Goal: Task Accomplishment & Management: Complete application form

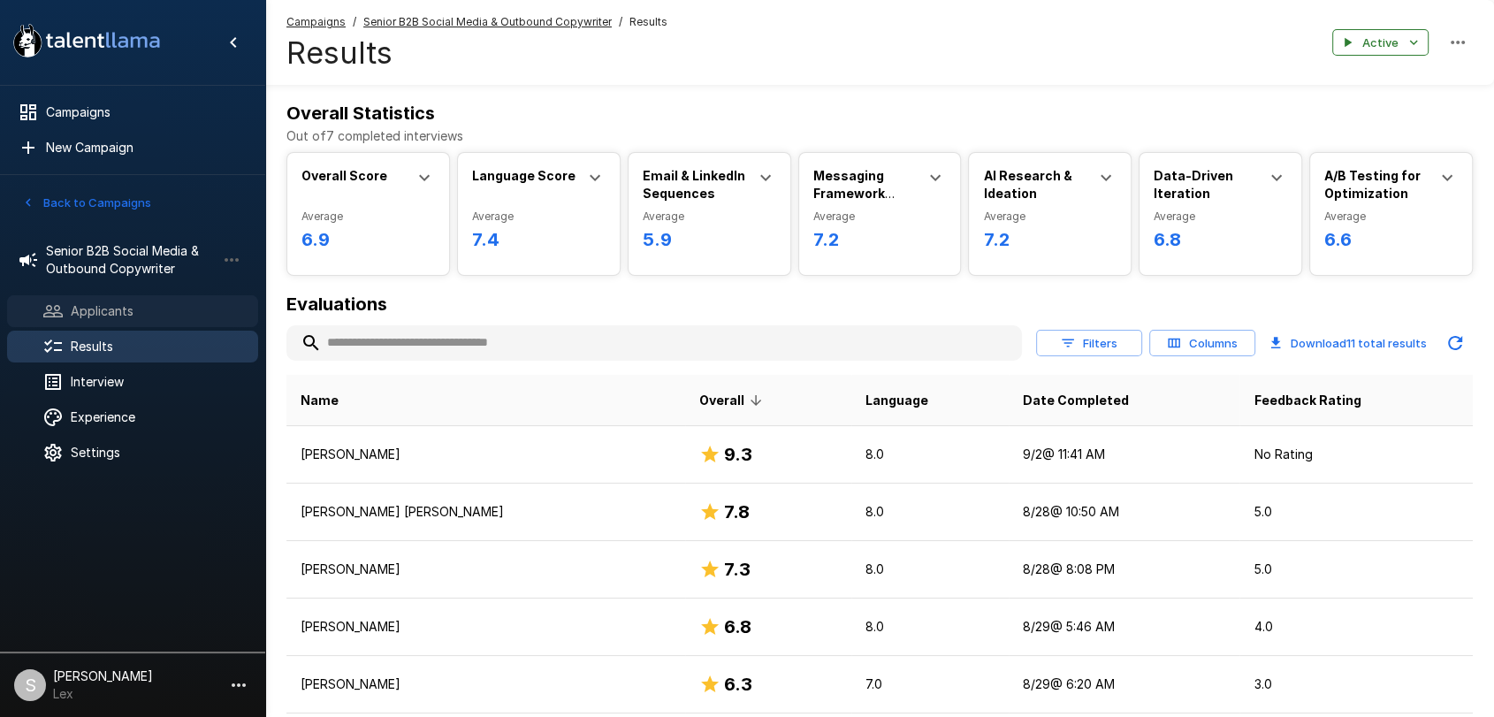
click at [119, 306] on span "Applicants" at bounding box center [157, 311] width 173 height 18
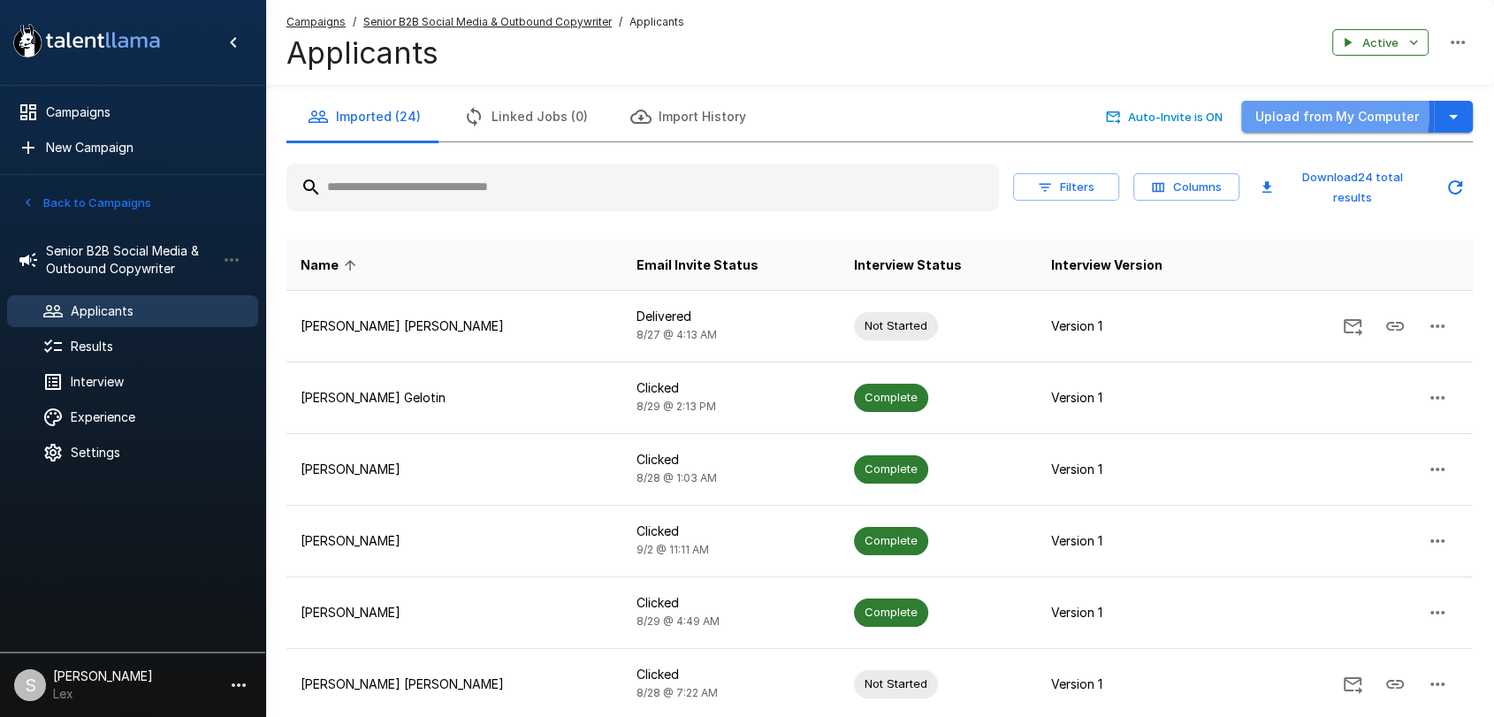
click at [1338, 114] on button "Upload from My Computer" at bounding box center [1337, 117] width 193 height 33
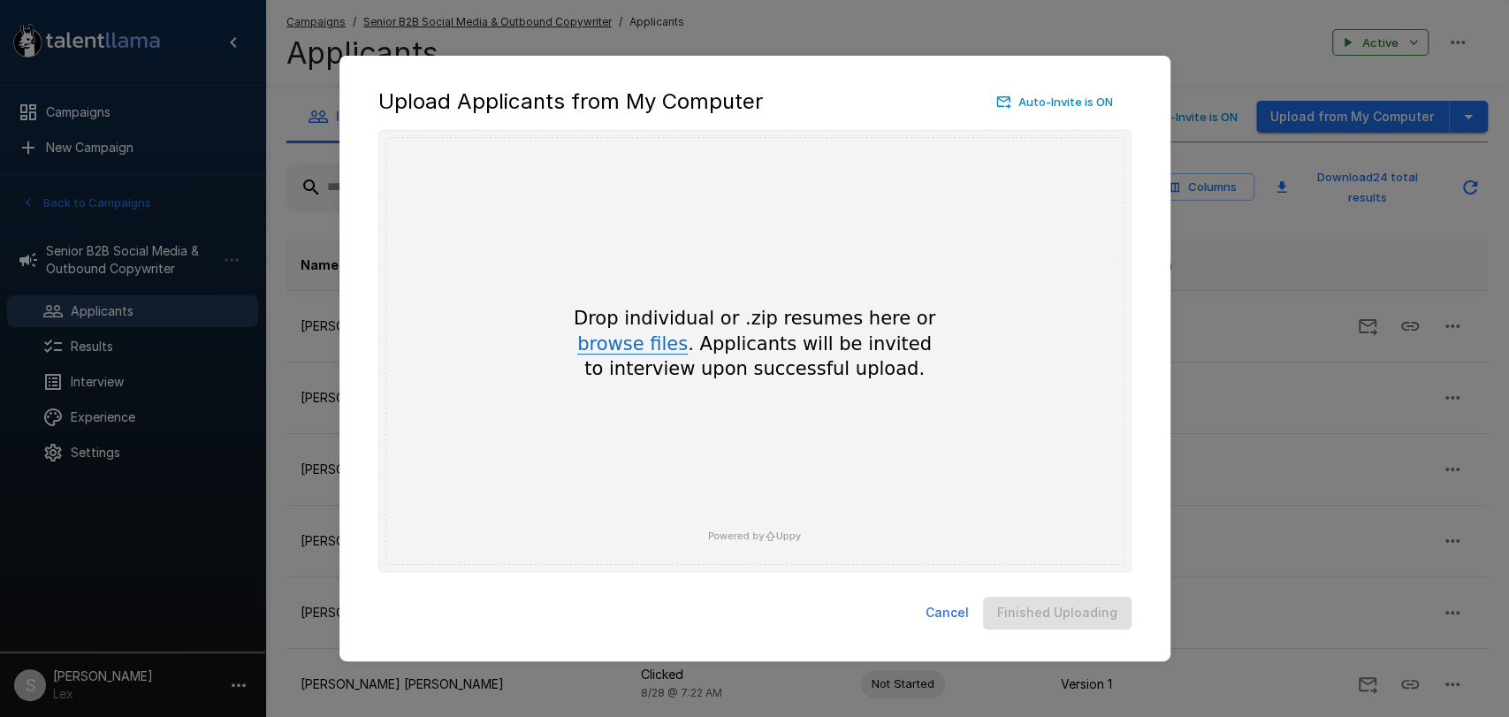
click at [646, 349] on button "browse files" at bounding box center [632, 344] width 111 height 19
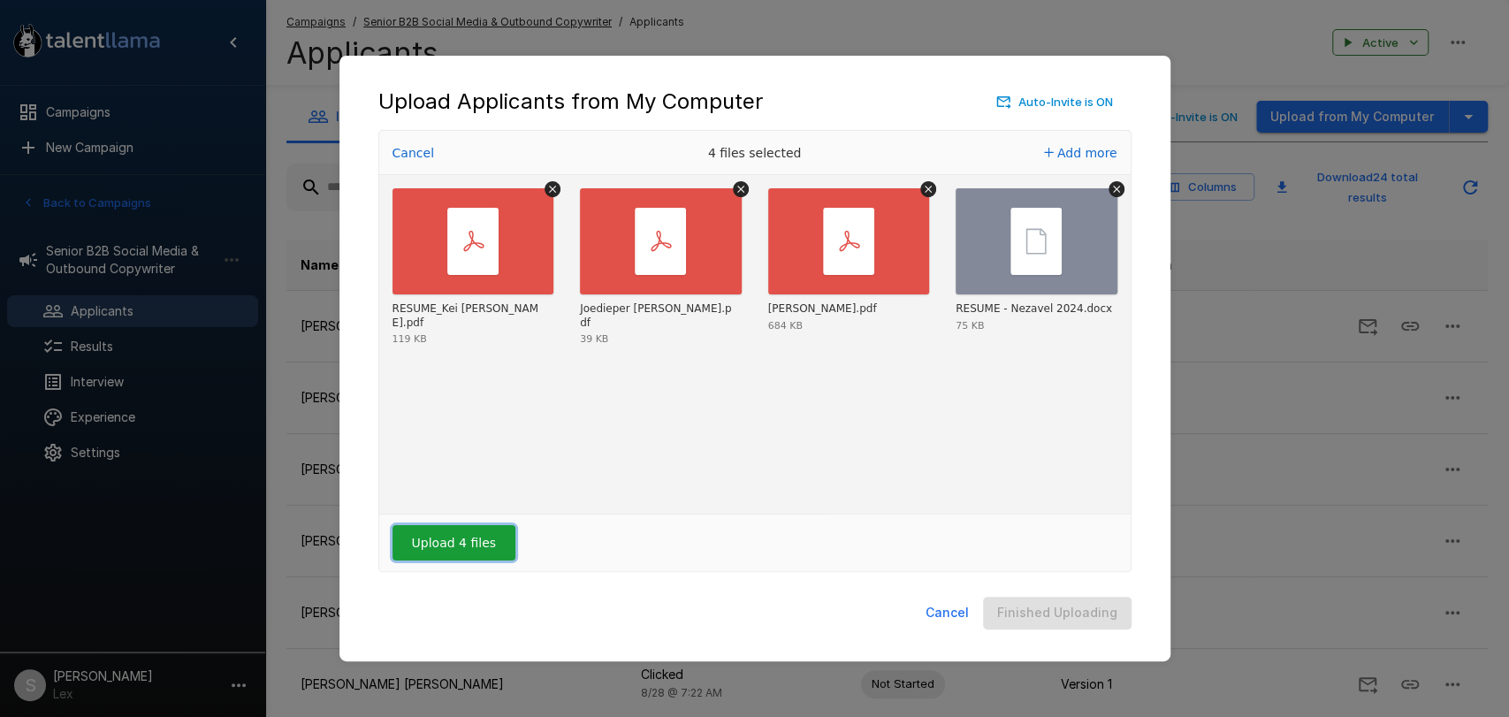
click at [459, 548] on button "Upload 4 files" at bounding box center [454, 542] width 123 height 35
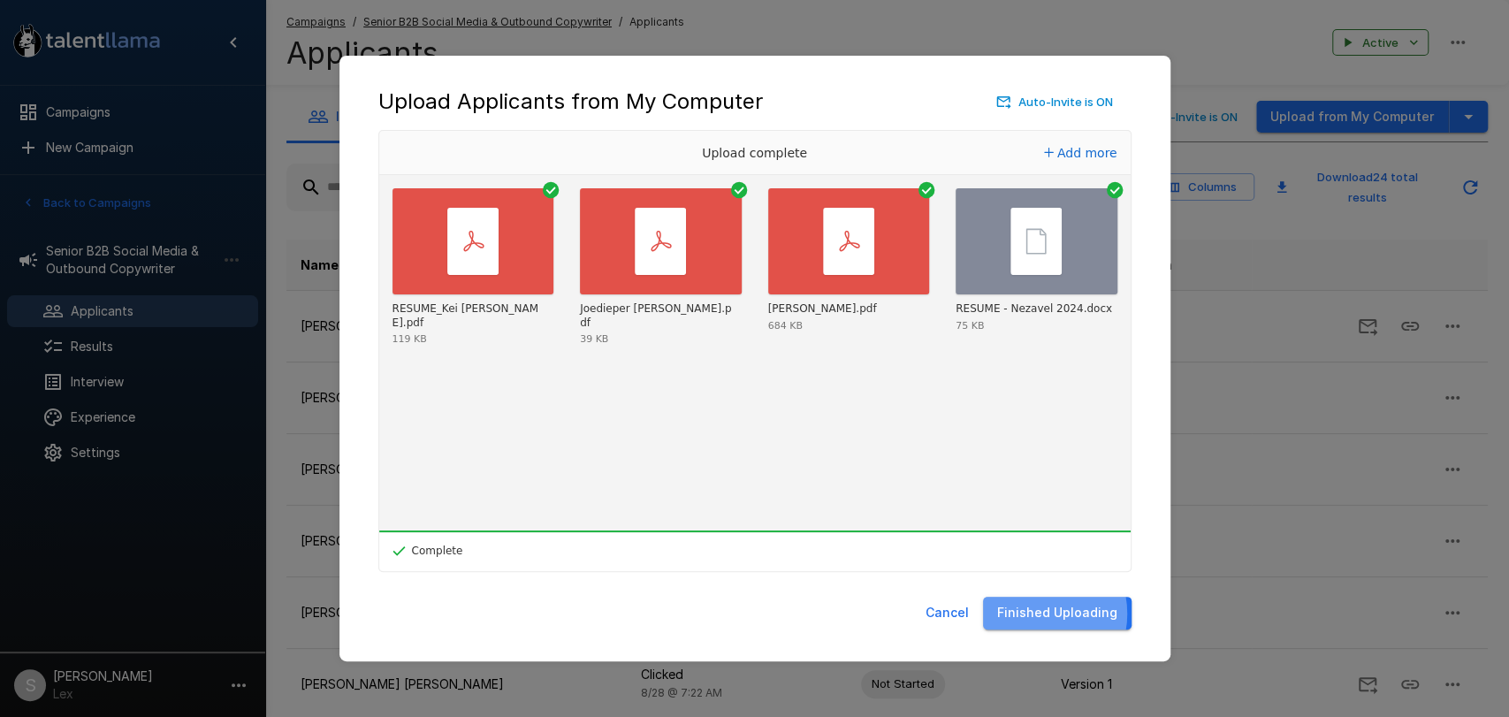
click at [1043, 614] on button "Finished Uploading" at bounding box center [1057, 613] width 149 height 33
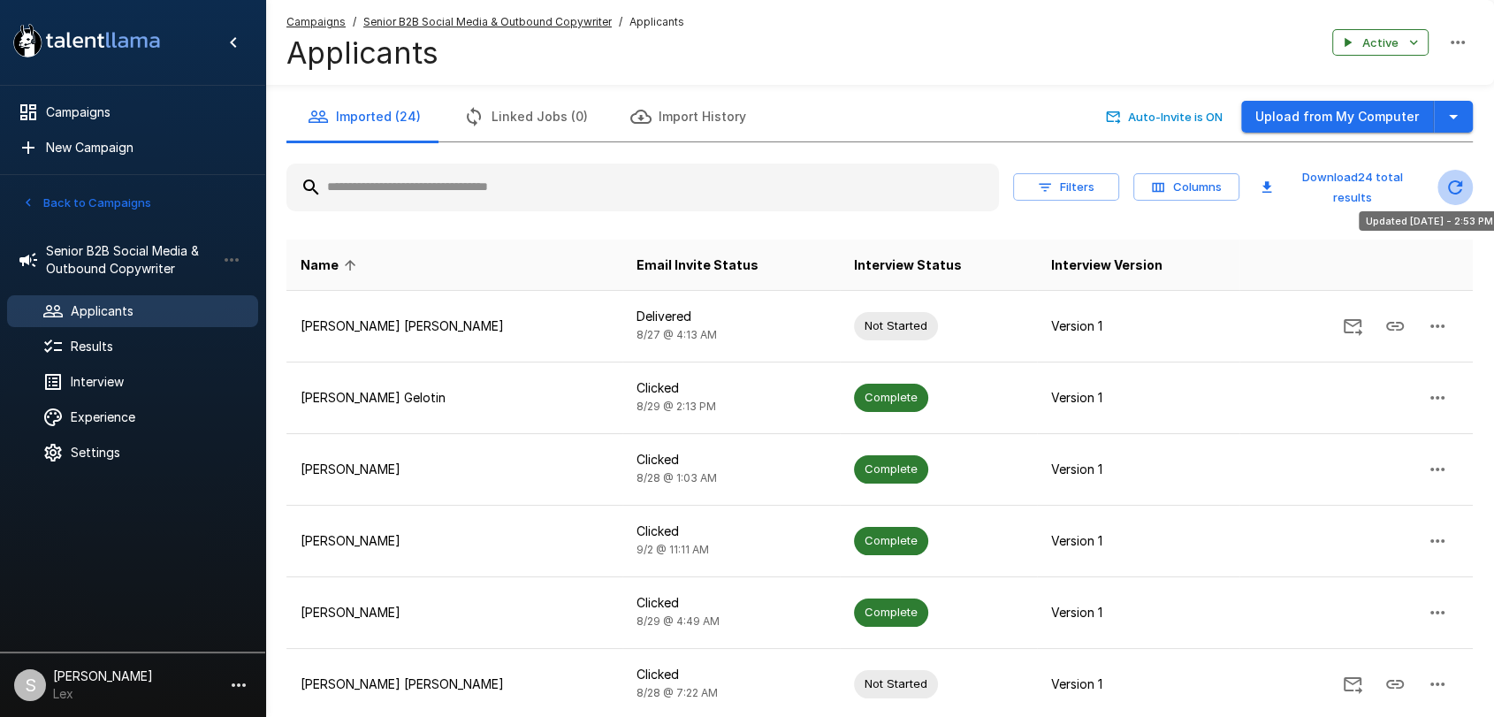
click at [1447, 184] on icon "Updated Today - 2:53 PM" at bounding box center [1455, 187] width 21 height 21
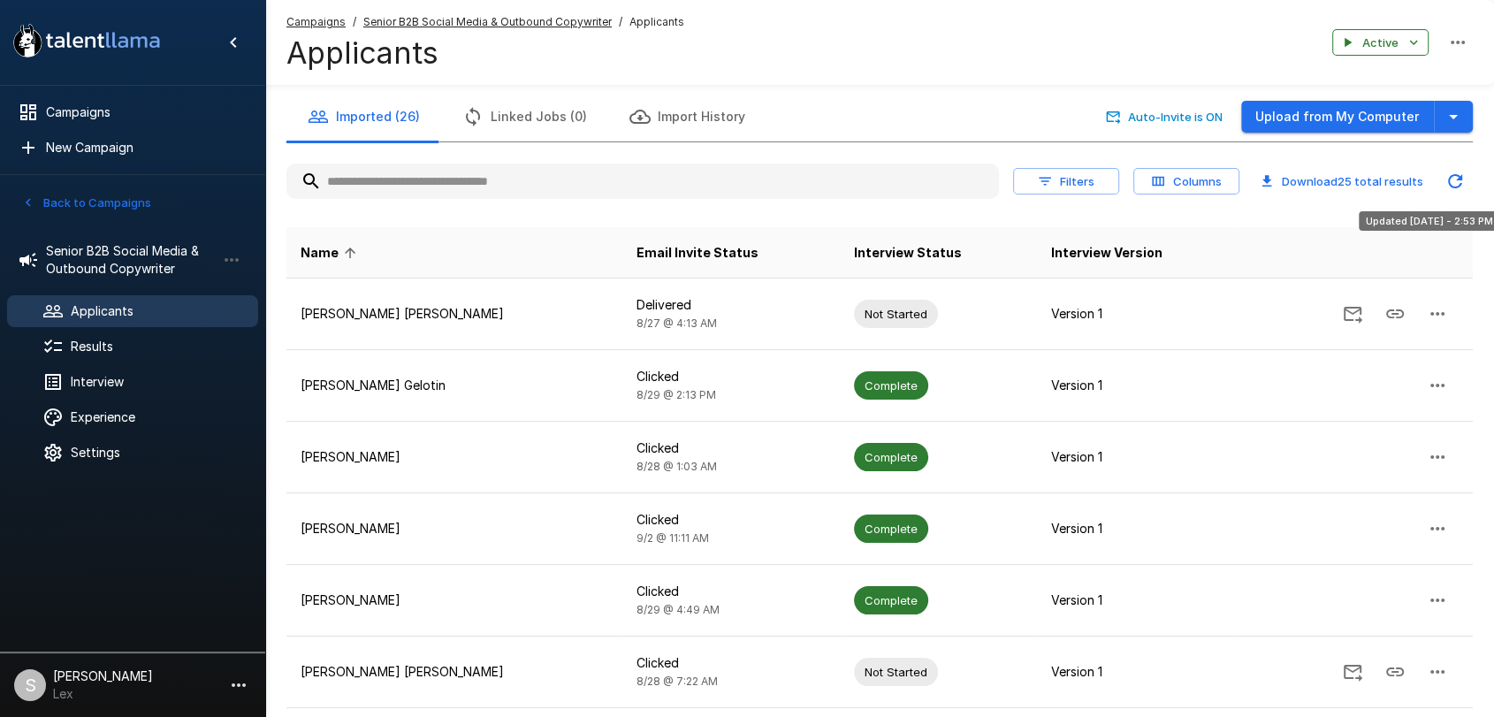
click at [1454, 182] on icon "Updated Today - 2:53 PM" at bounding box center [1455, 181] width 21 height 21
click at [1455, 175] on icon "Updated Today - 2:53 PM" at bounding box center [1455, 181] width 14 height 14
click at [1455, 177] on icon "Updated Today - 2:53 PM" at bounding box center [1455, 181] width 21 height 21
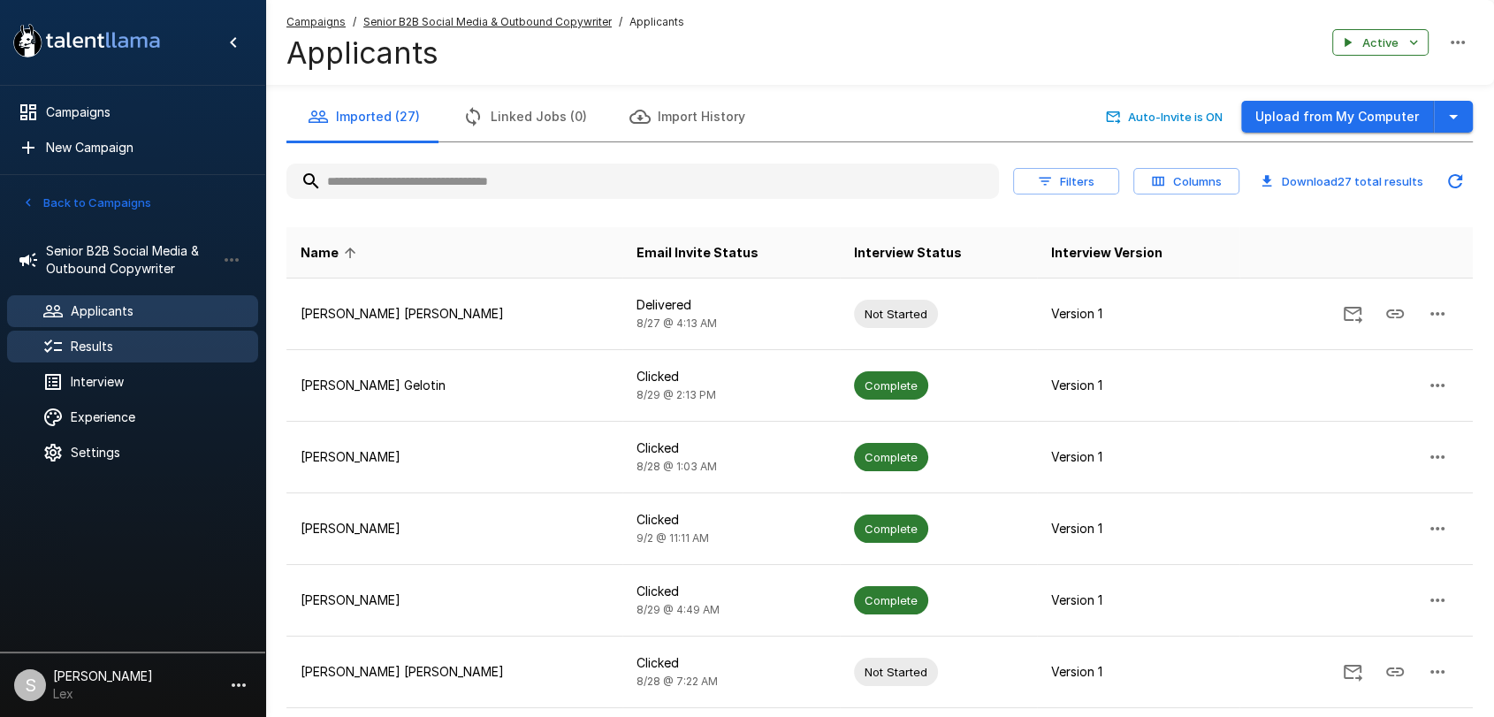
click at [86, 344] on span "Results" at bounding box center [157, 347] width 173 height 18
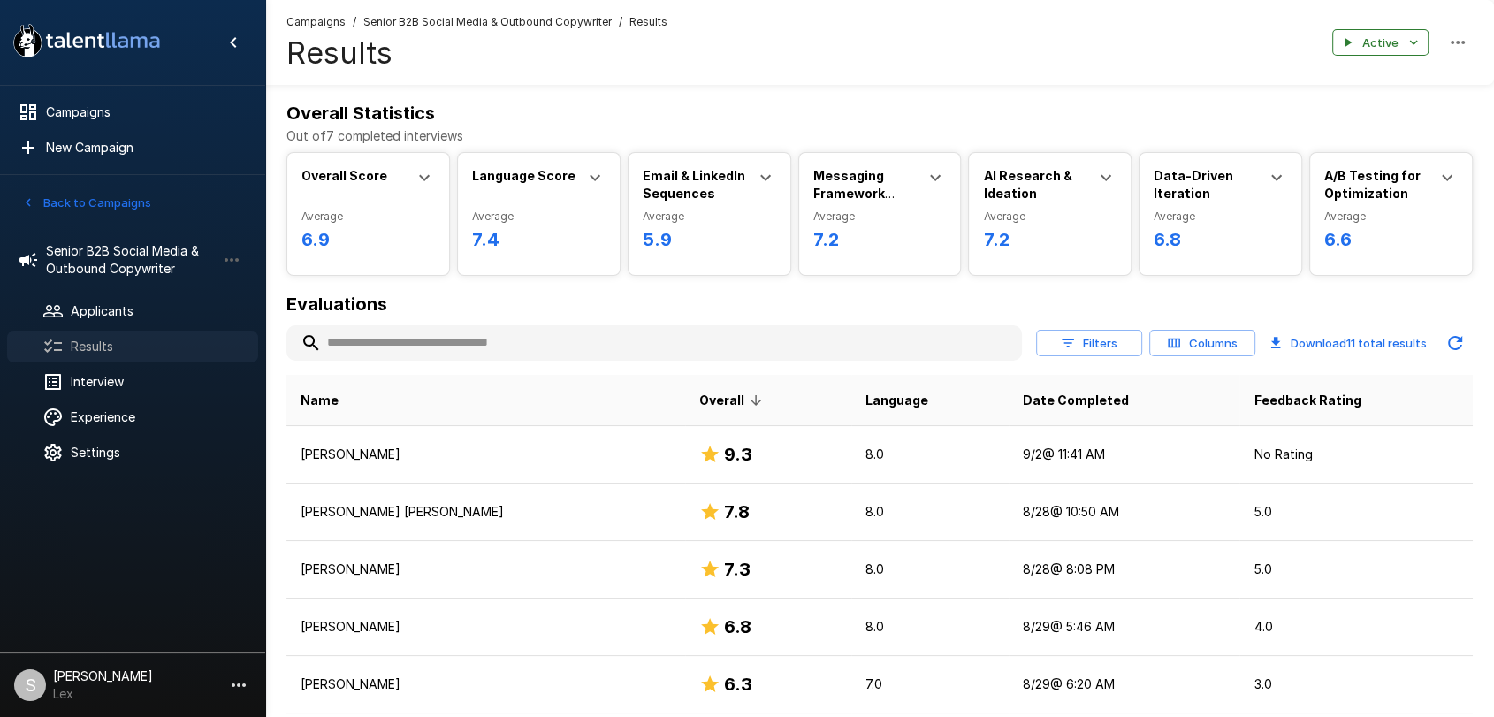
click at [84, 343] on span "Results" at bounding box center [157, 347] width 173 height 18
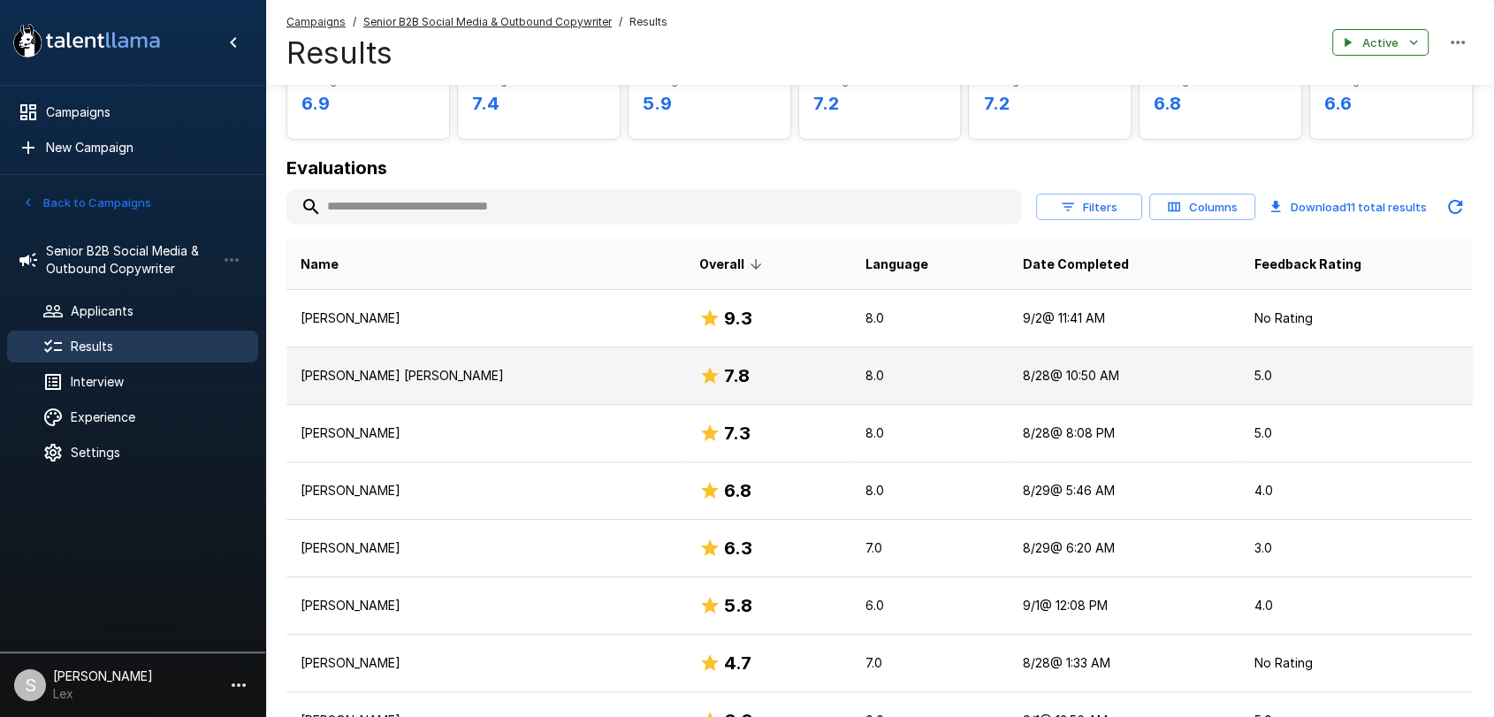
click at [460, 391] on td "[PERSON_NAME] [PERSON_NAME]" at bounding box center [485, 375] width 399 height 57
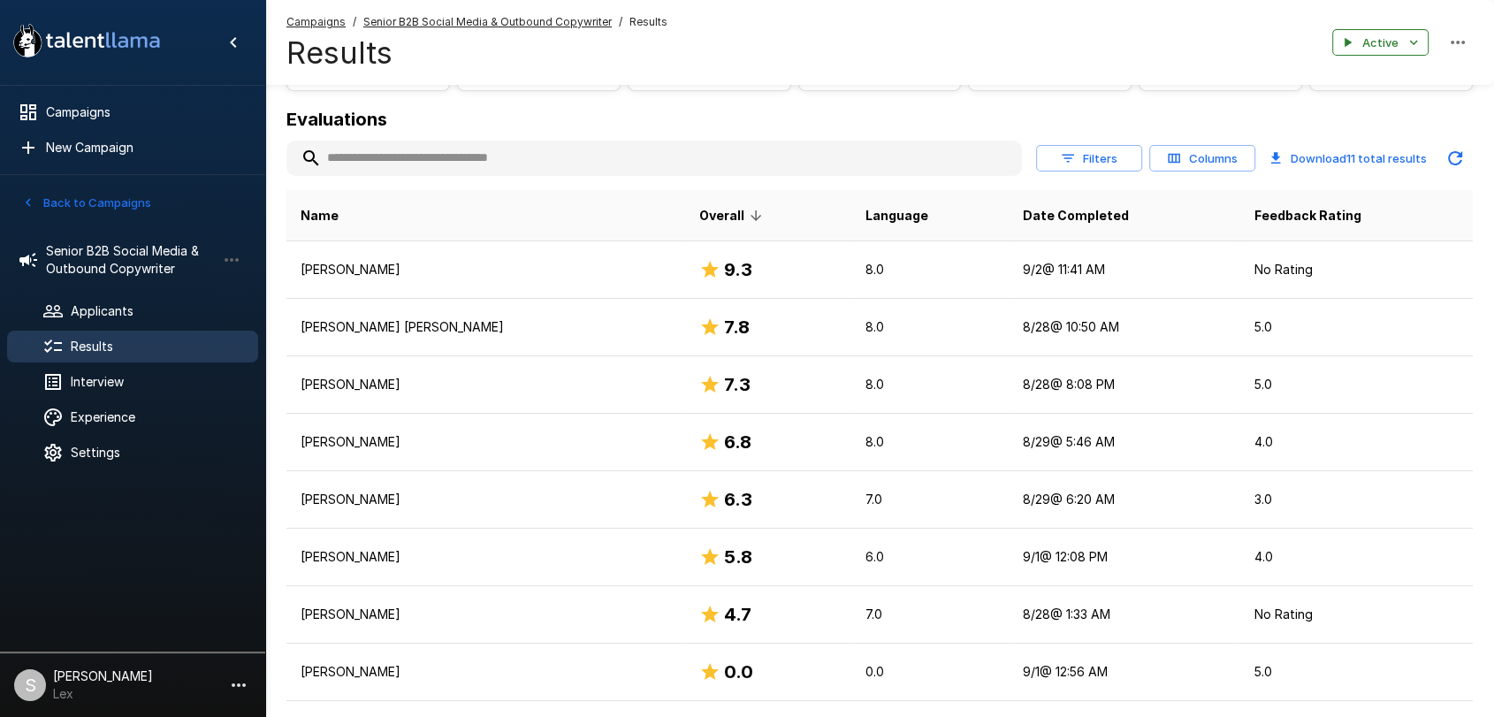
scroll to position [191, 0]
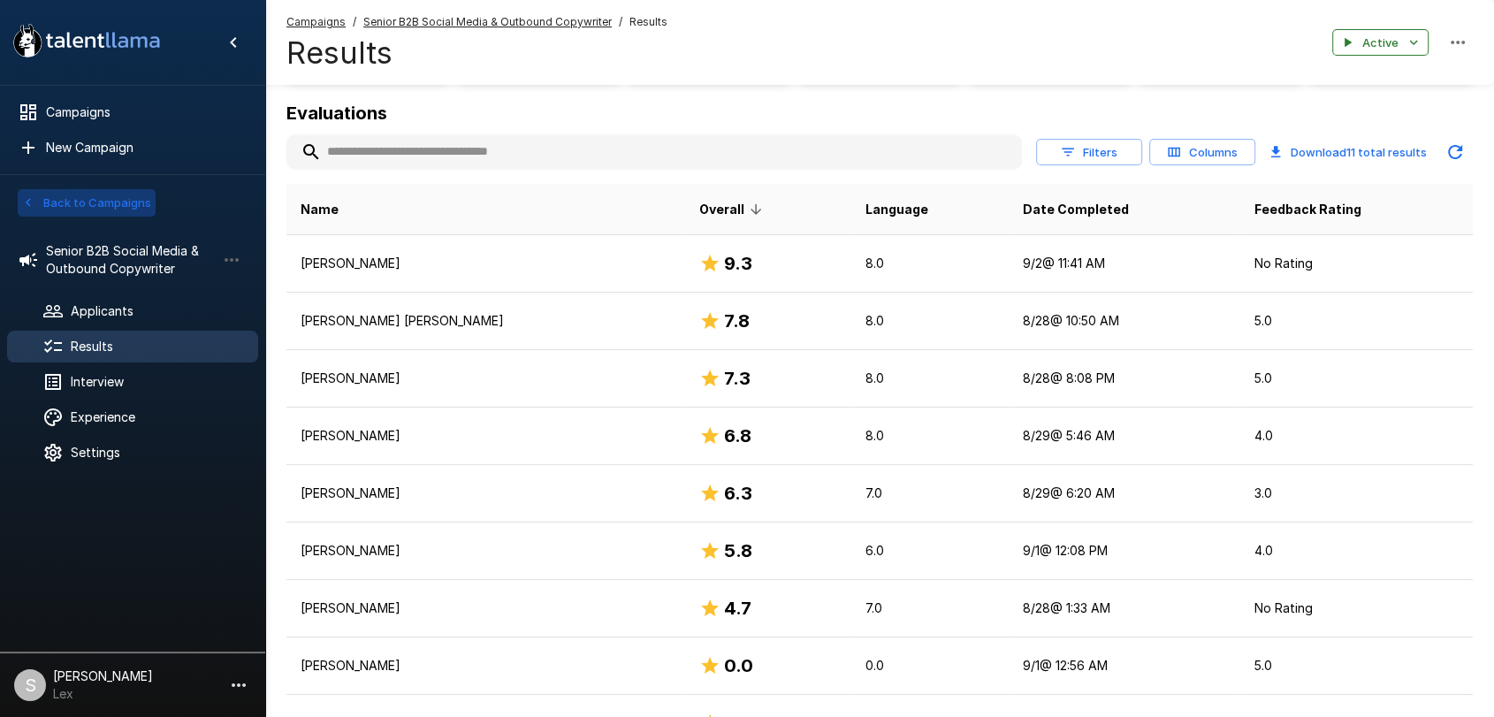
click at [79, 202] on button "Back to Campaigns" at bounding box center [87, 202] width 138 height 27
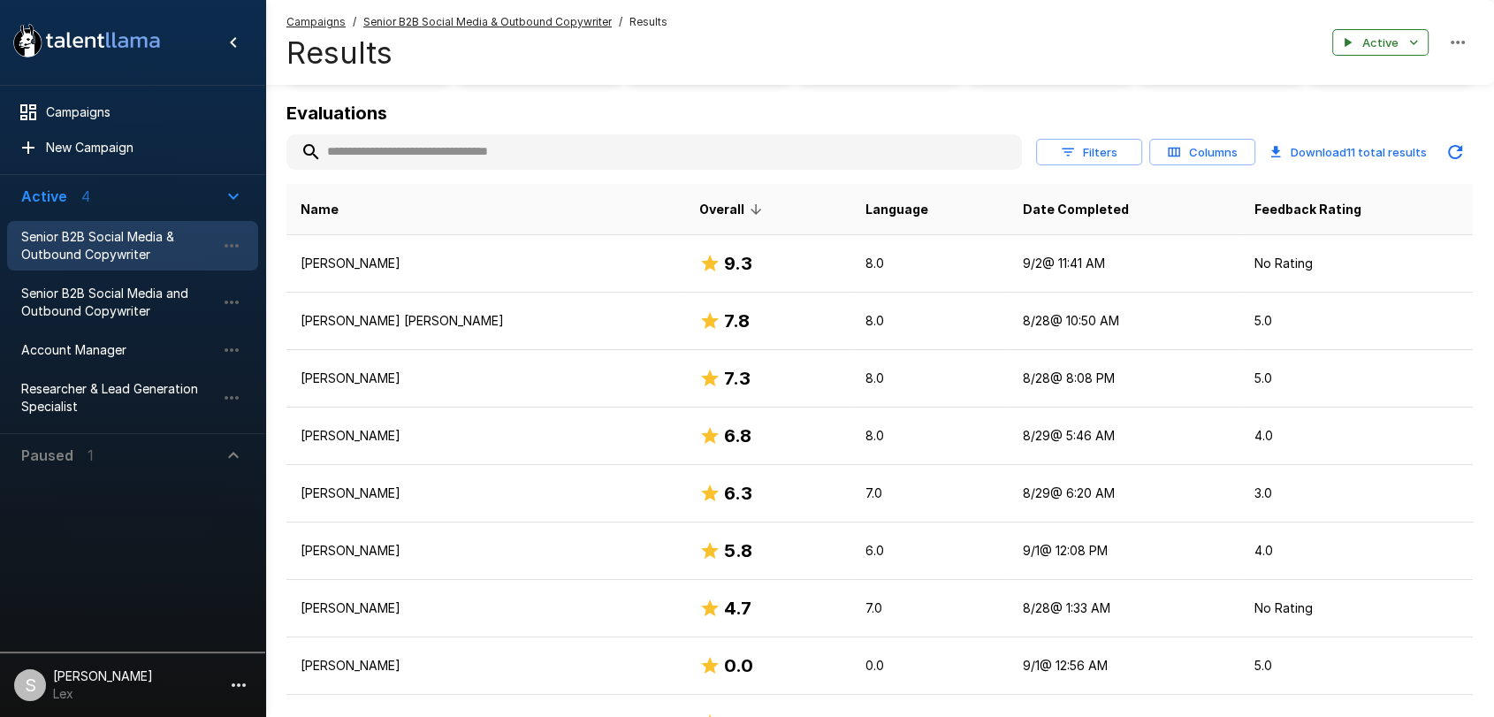
click at [98, 250] on span "Senior B2B Social Media & Outbound Copywriter" at bounding box center [118, 245] width 194 height 35
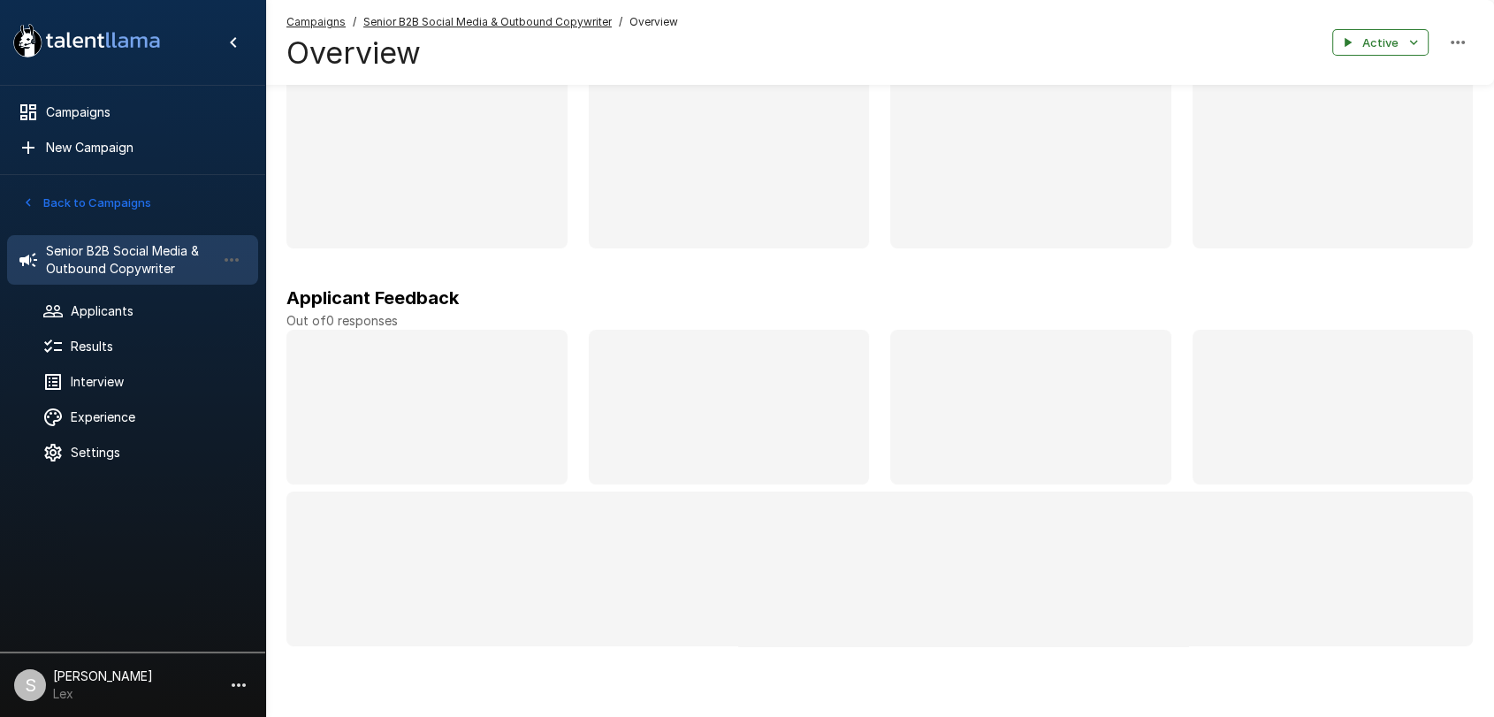
scroll to position [100, 0]
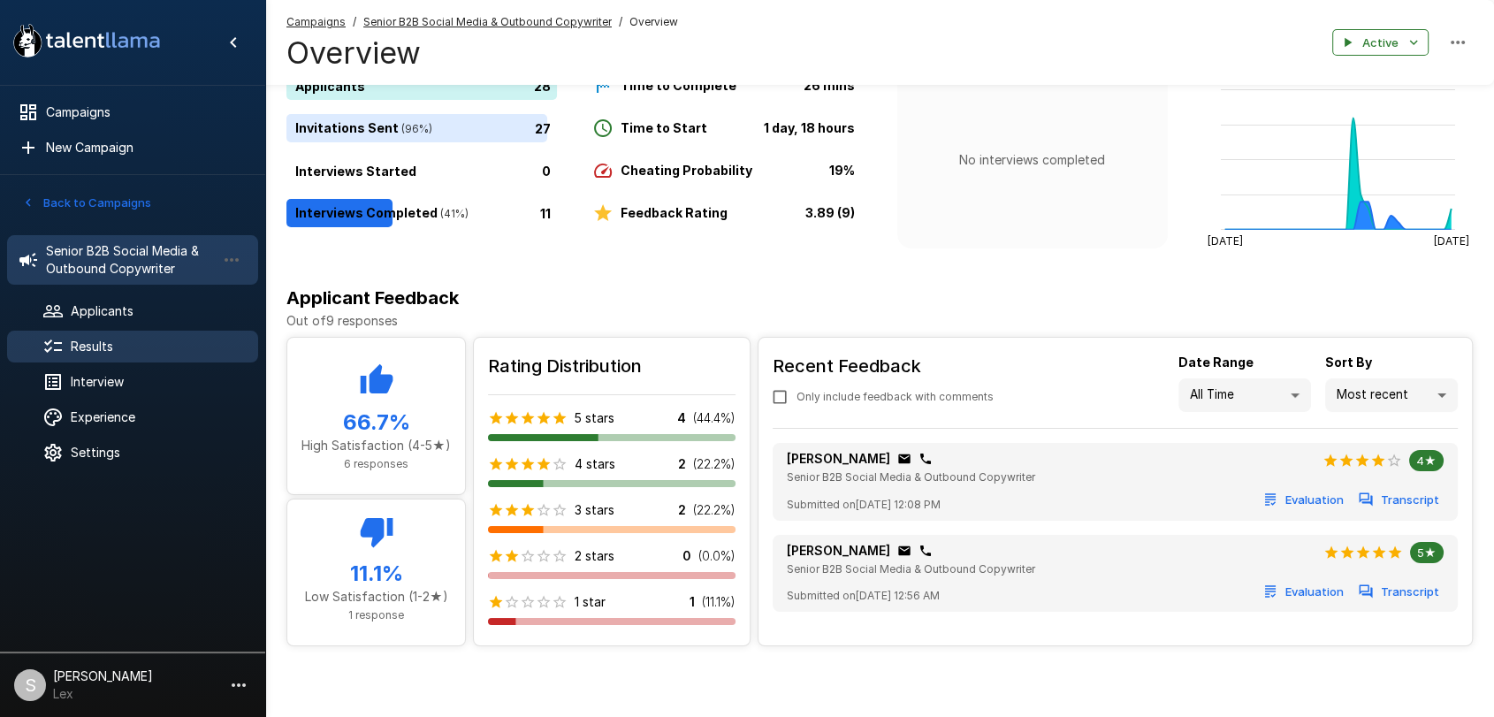
click at [115, 347] on span "Results" at bounding box center [157, 347] width 173 height 18
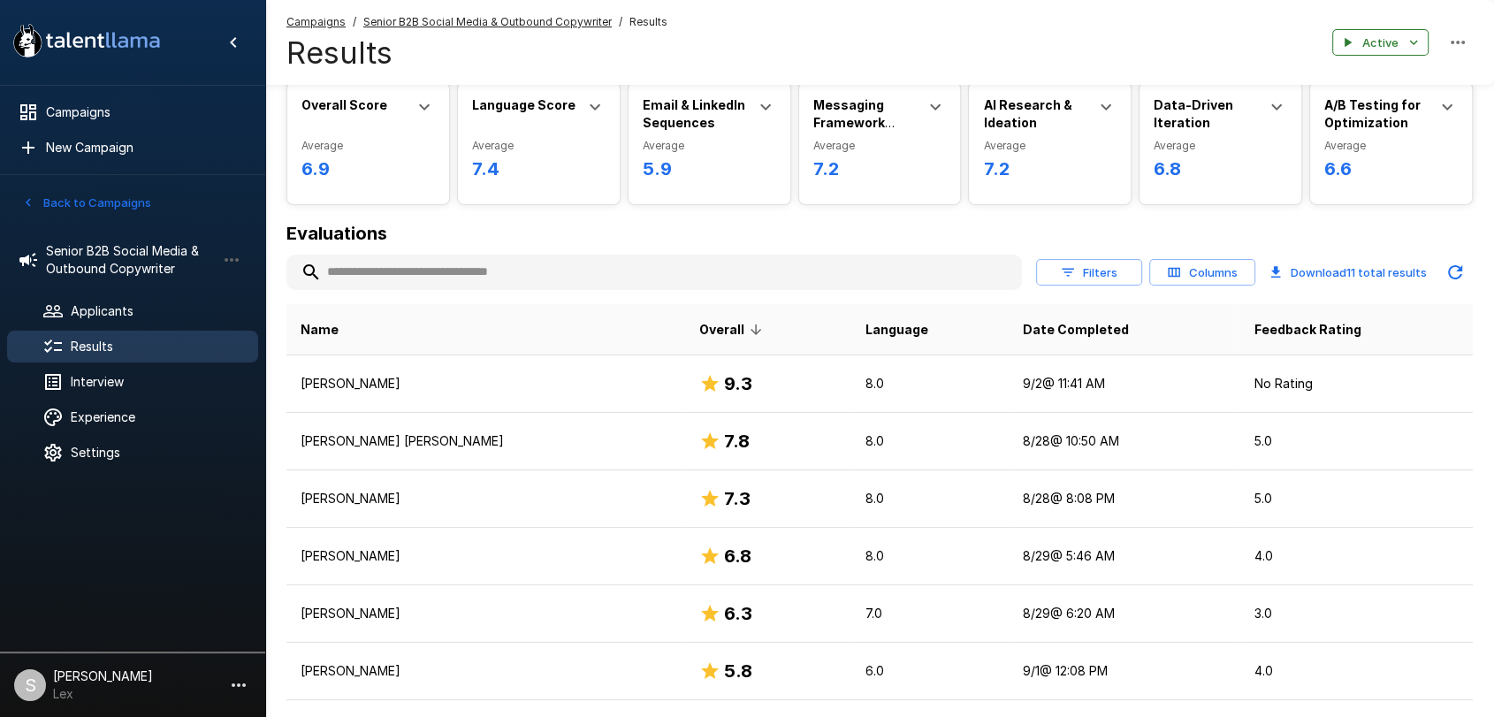
scroll to position [81, 0]
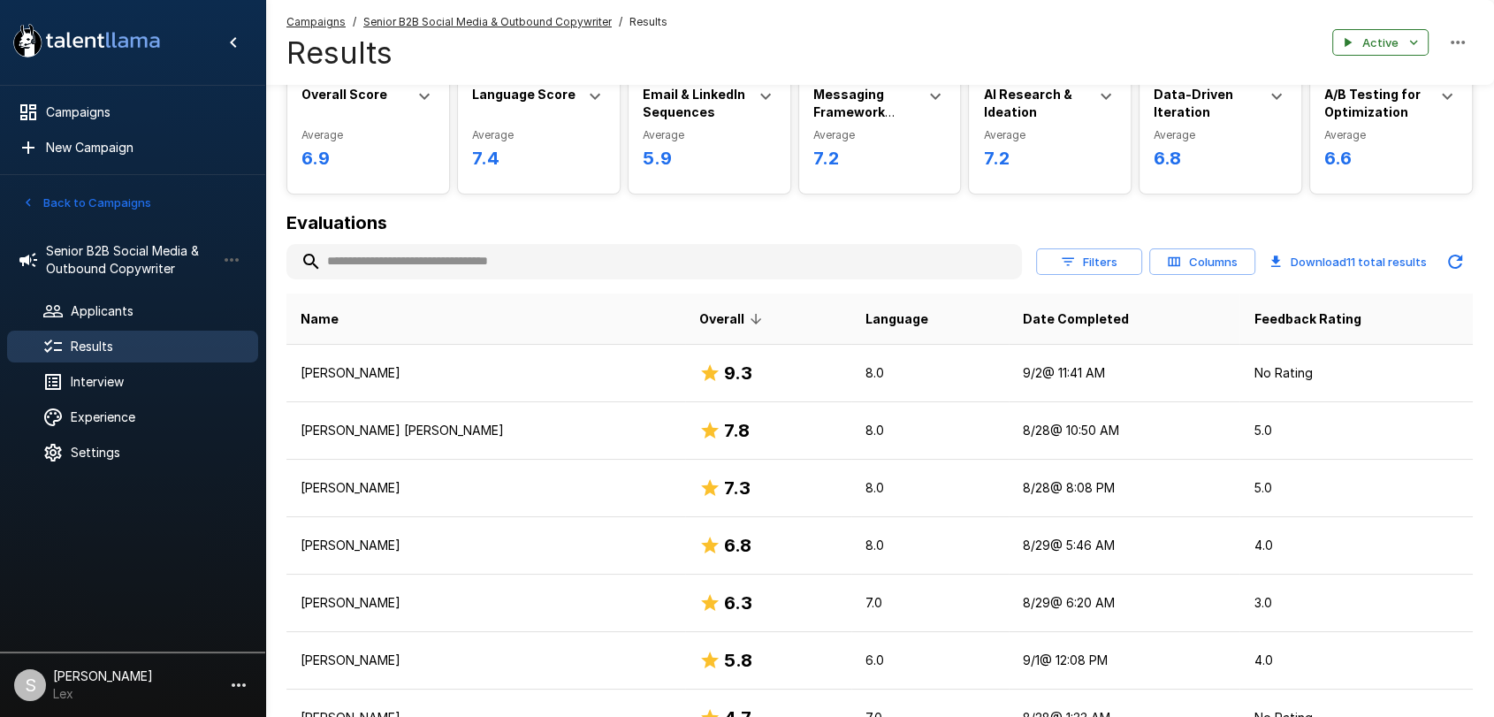
click at [27, 204] on icon "button" at bounding box center [28, 202] width 16 height 16
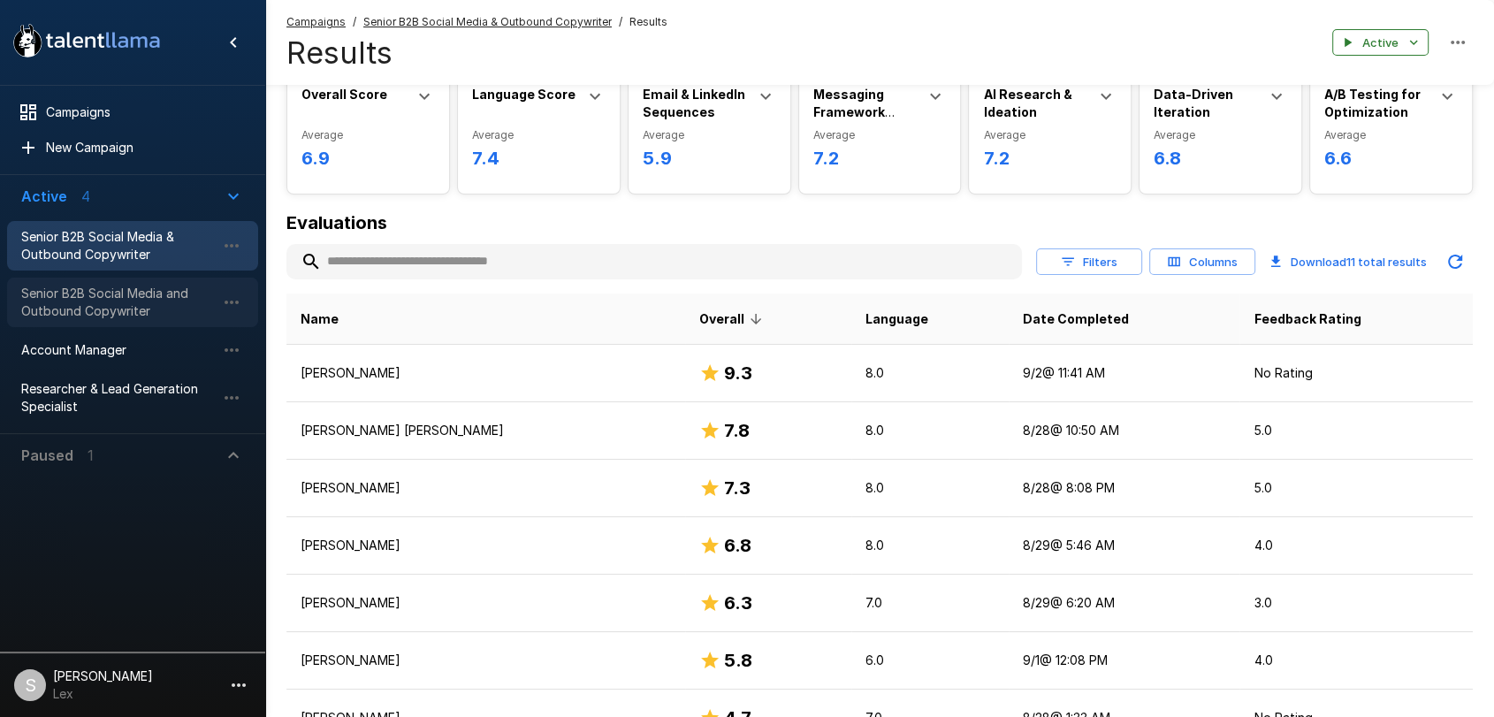
click at [87, 309] on span "Senior B2B Social Media and Outbound Copywriter" at bounding box center [118, 302] width 194 height 35
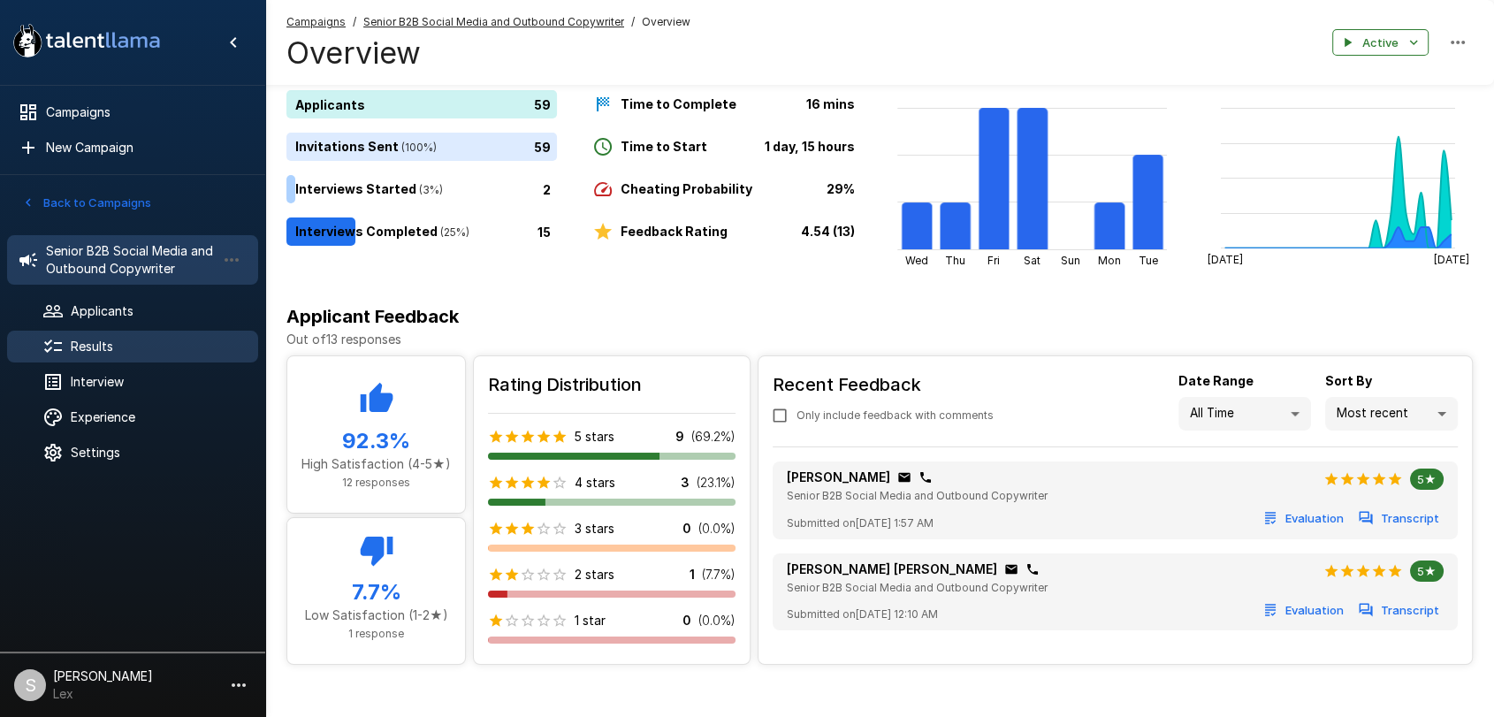
click at [103, 347] on span "Results" at bounding box center [157, 347] width 173 height 18
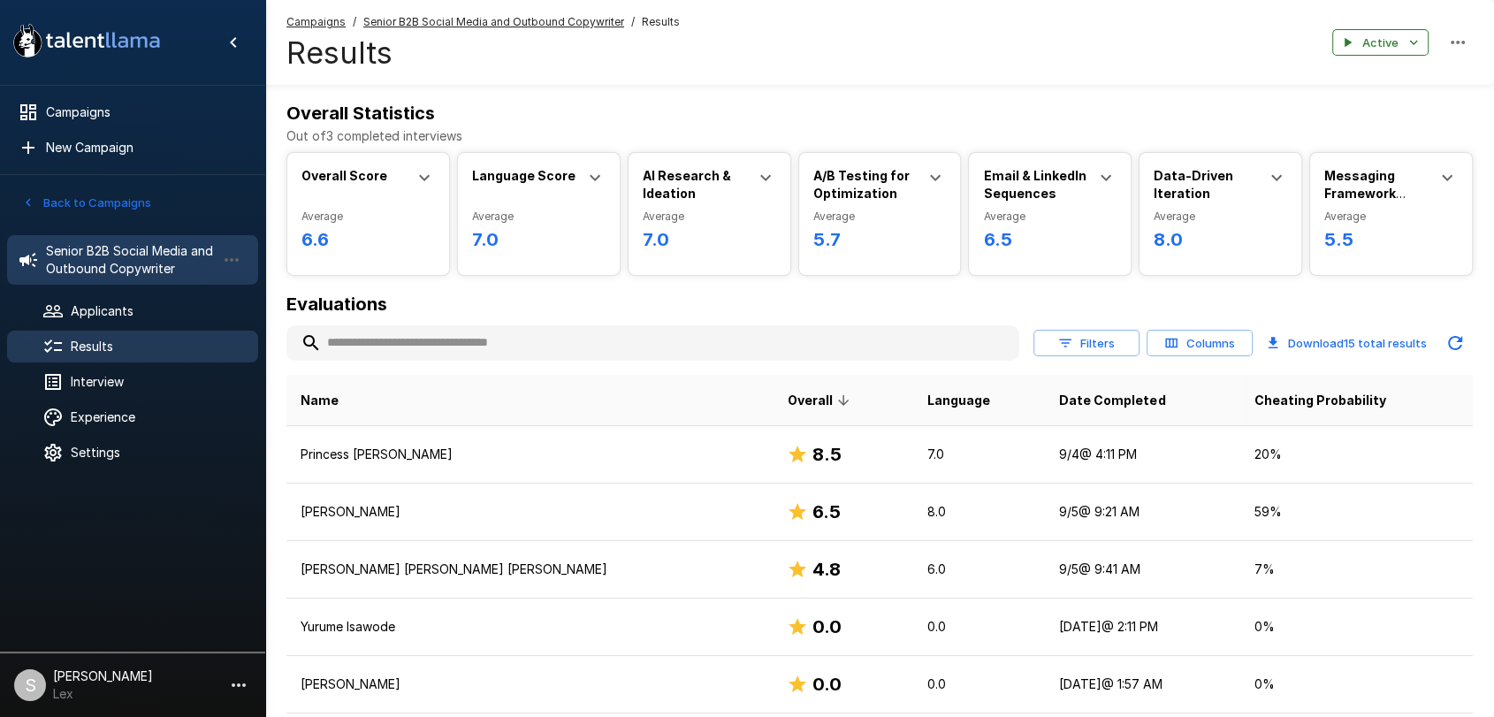
click at [103, 235] on div "Senior B2B Social Media and Outbound Copywriter" at bounding box center [132, 260] width 251 height 50
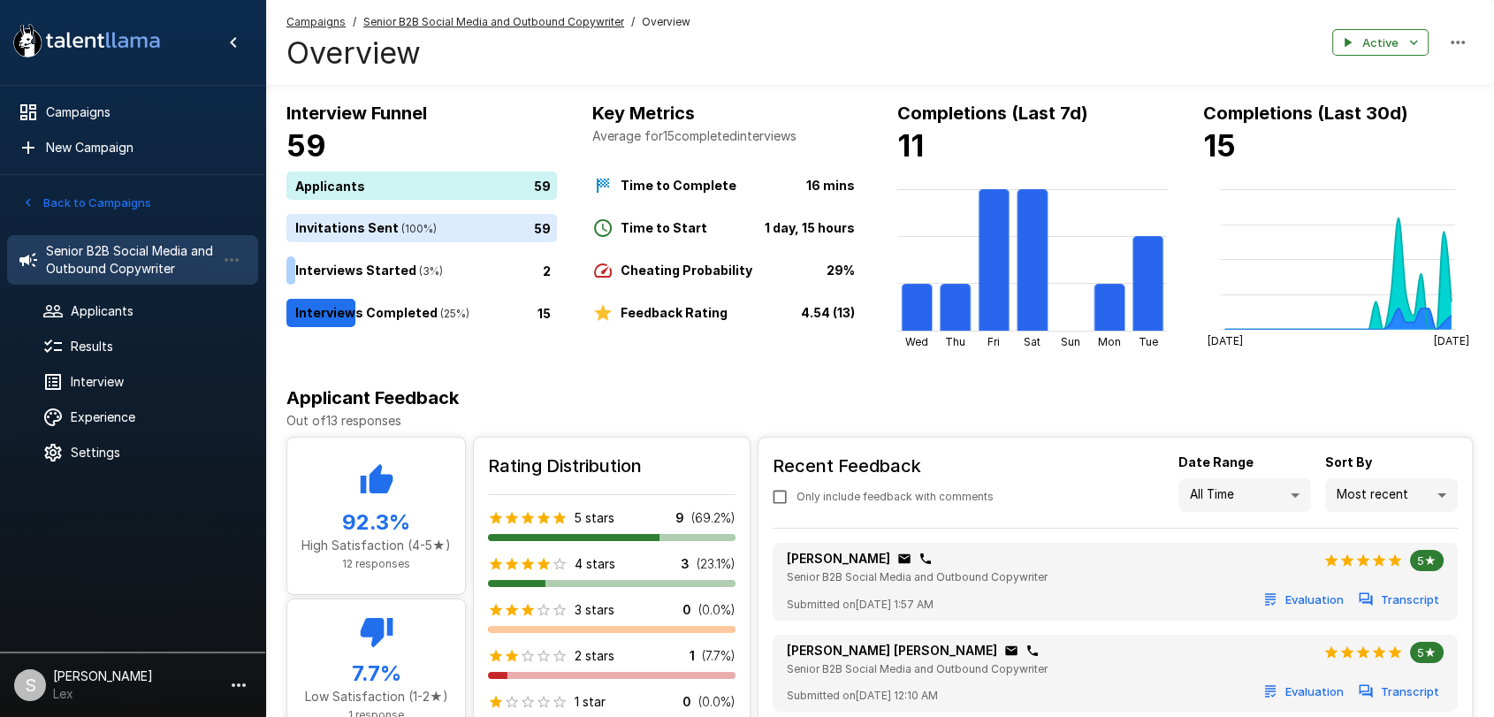
click at [133, 202] on button "Back to Campaigns" at bounding box center [87, 202] width 138 height 27
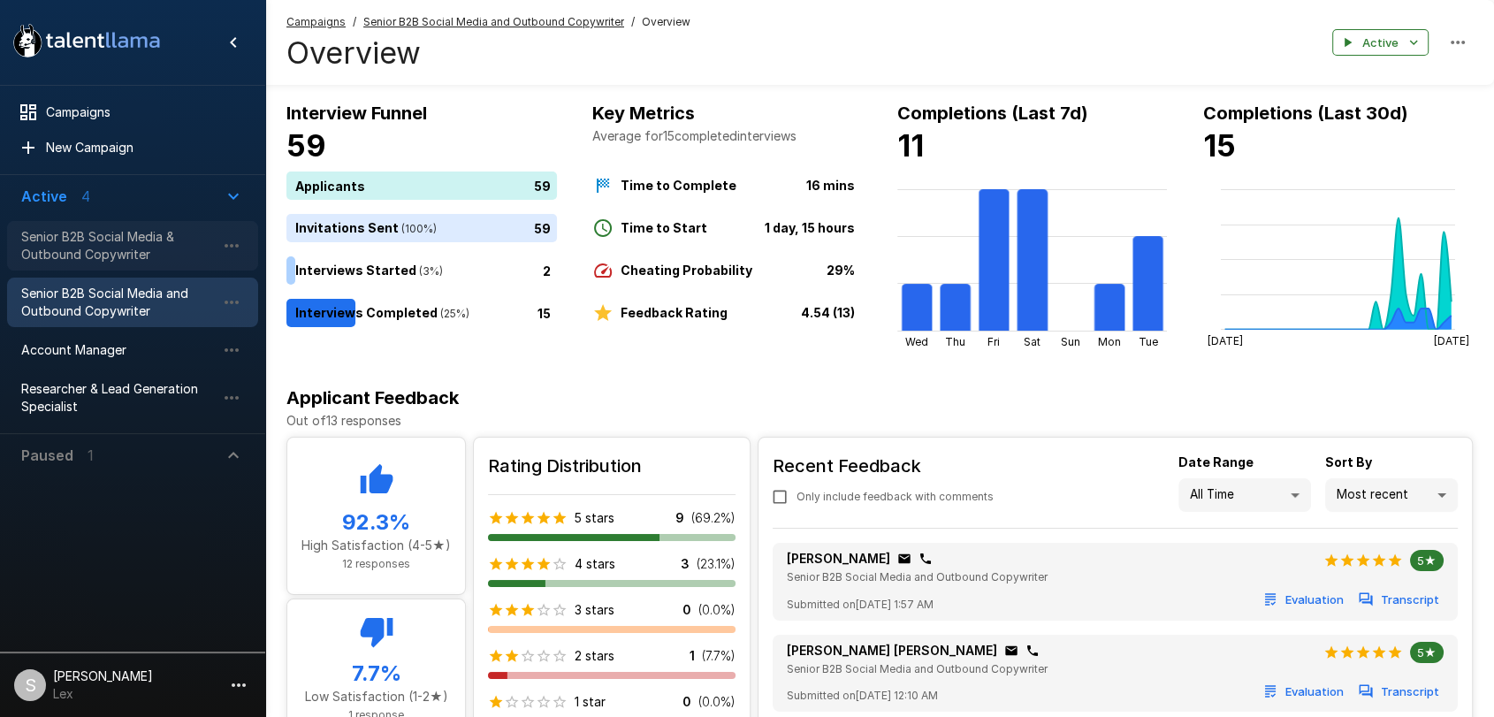
click at [99, 244] on span "Senior B2B Social Media & Outbound Copywriter" at bounding box center [118, 245] width 194 height 35
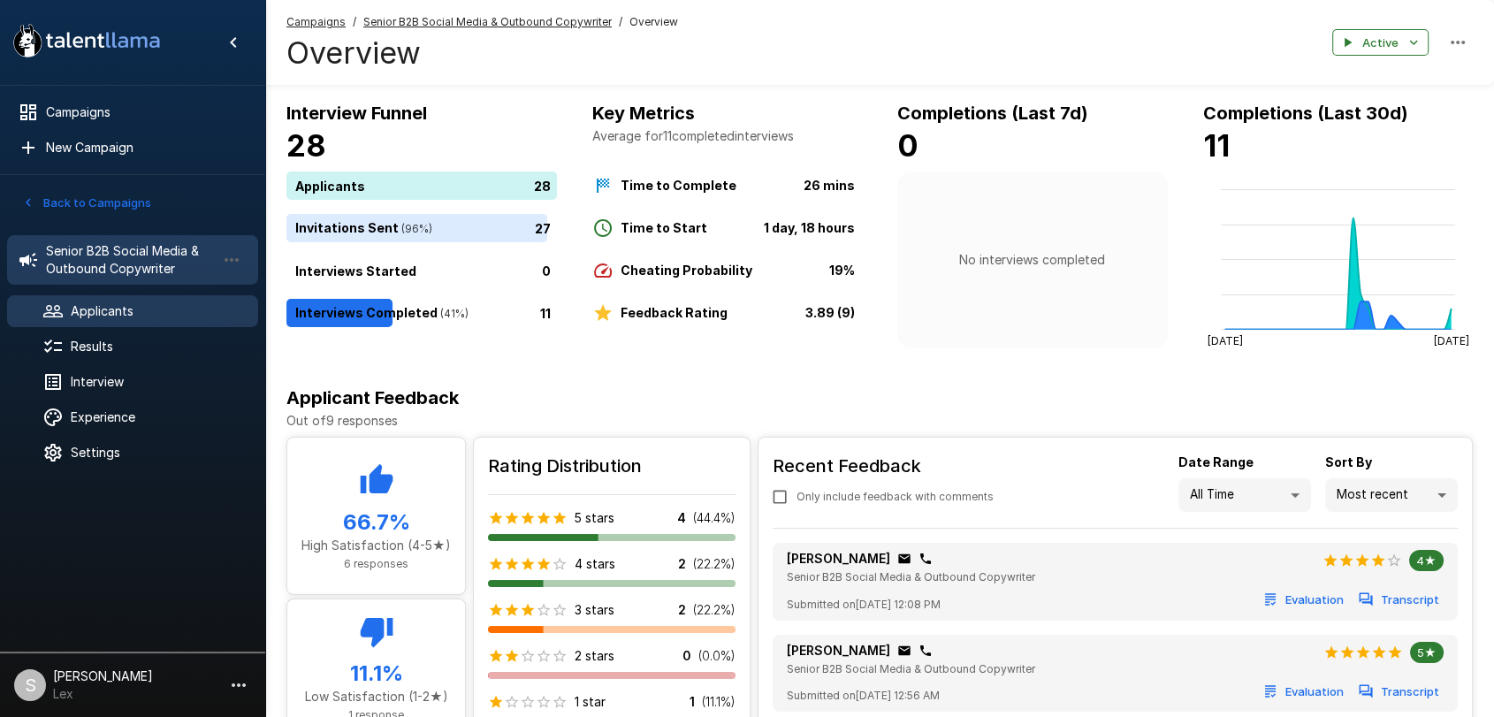
click at [117, 313] on span "Applicants" at bounding box center [157, 311] width 173 height 18
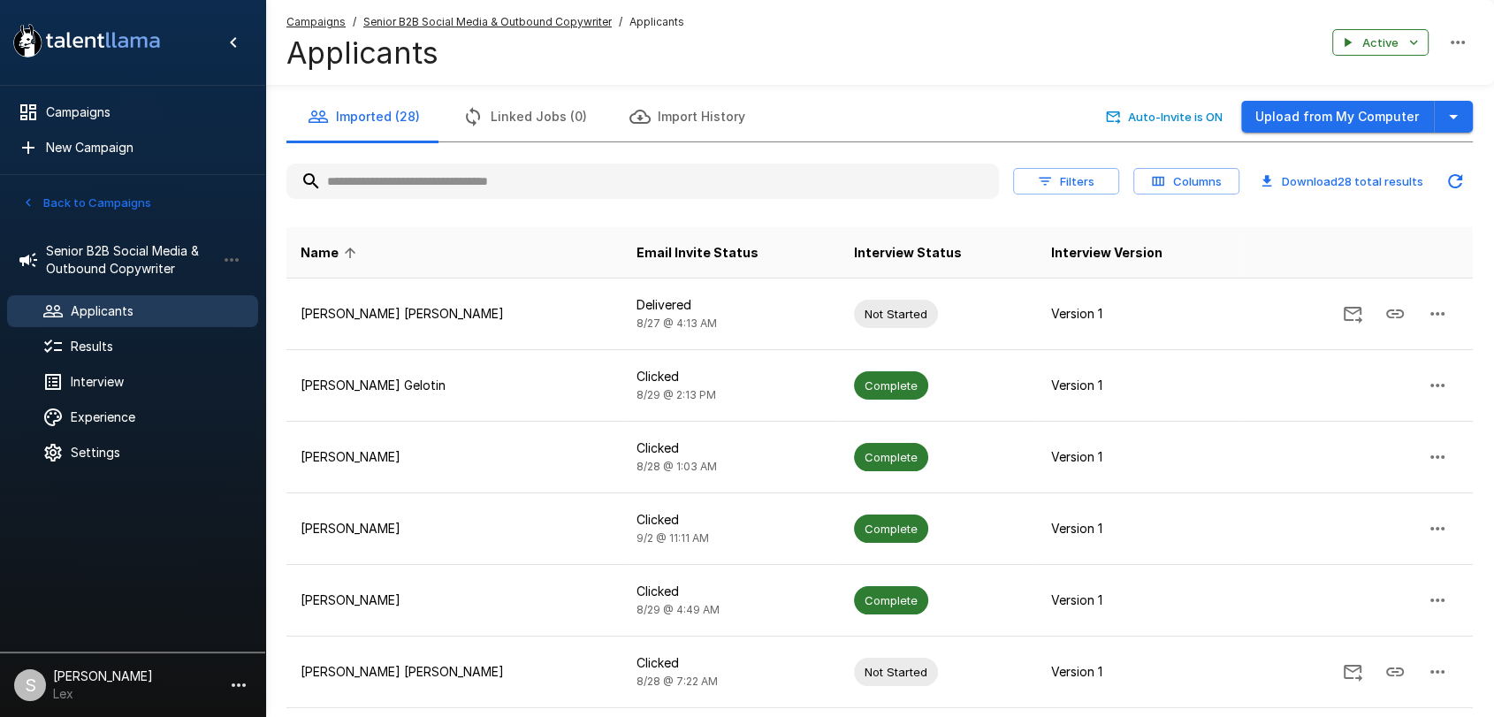
click at [445, 179] on input "text" at bounding box center [642, 181] width 713 height 32
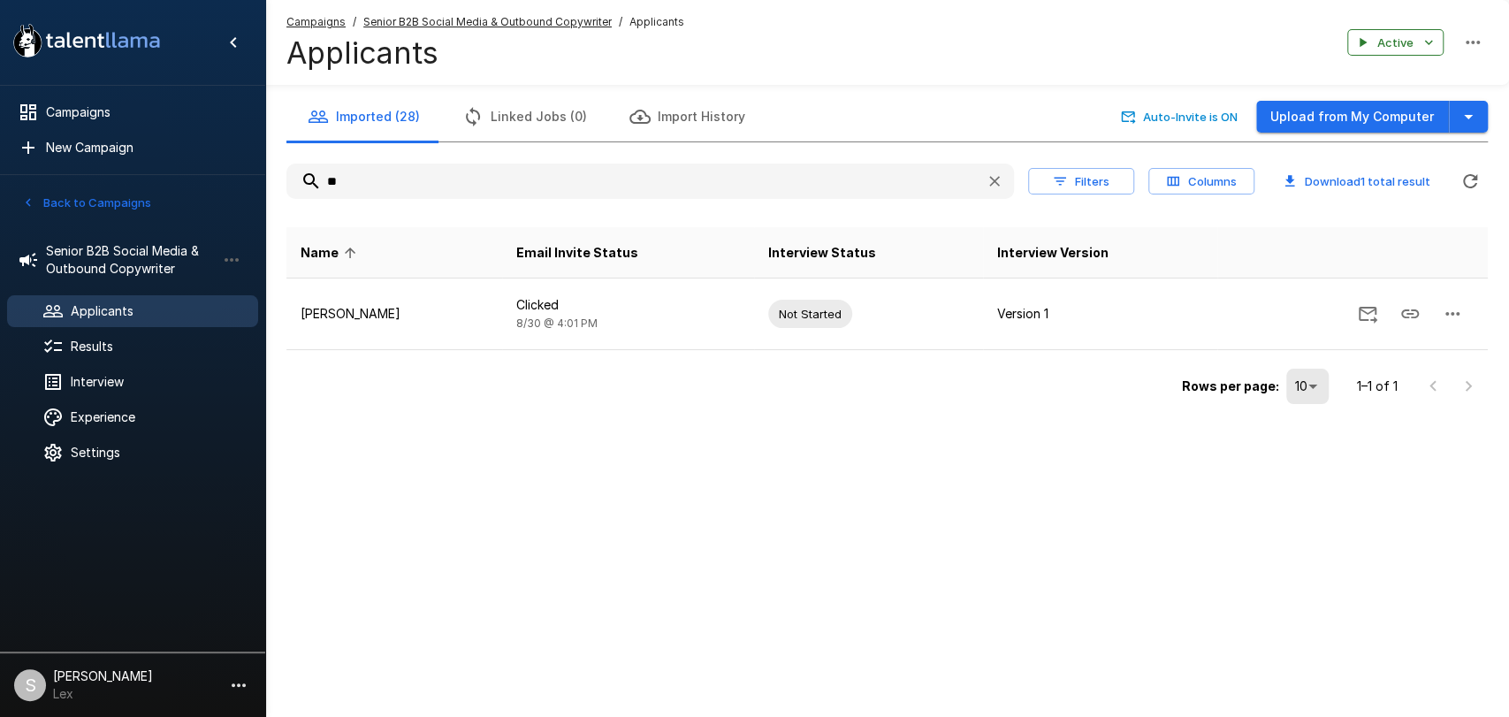
type input "*"
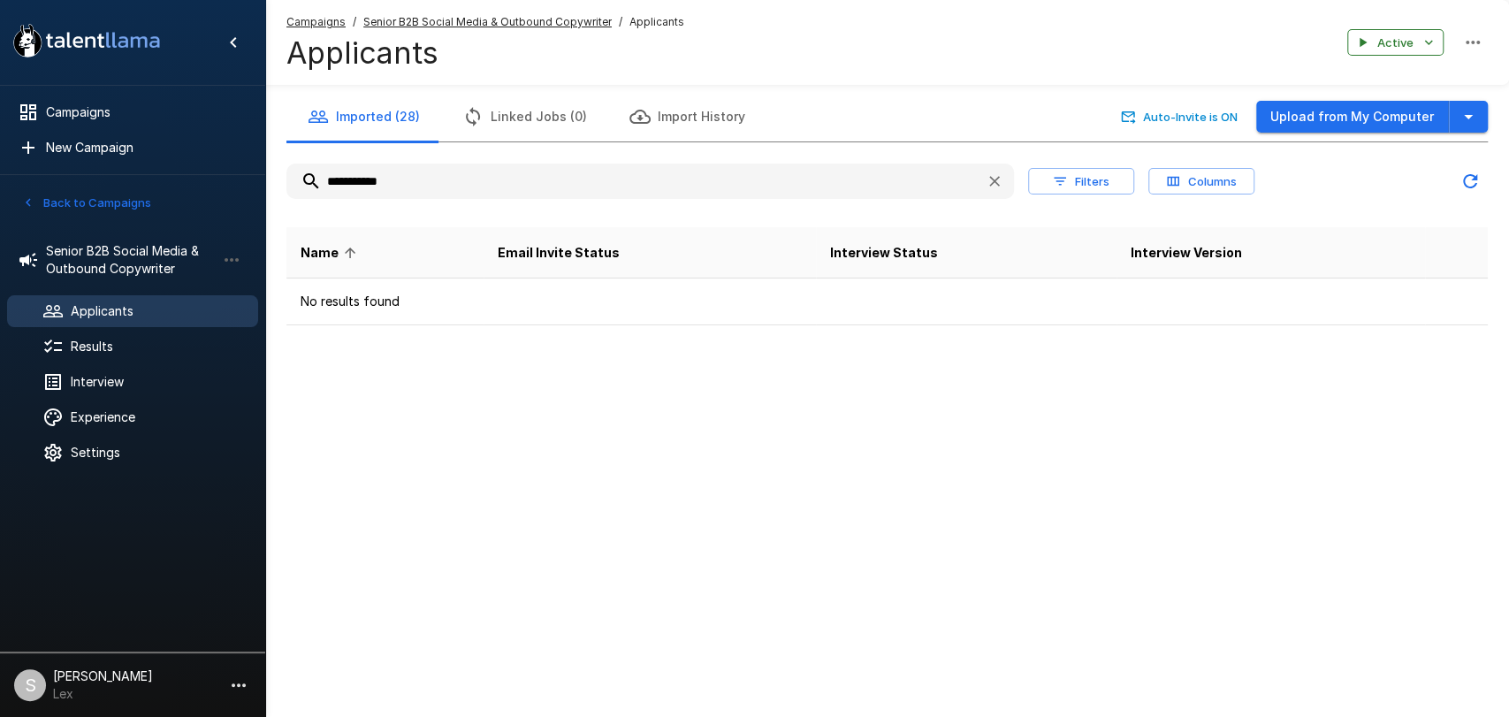
click at [1477, 184] on icon "Updated Today - 3:56 PM" at bounding box center [1470, 181] width 21 height 21
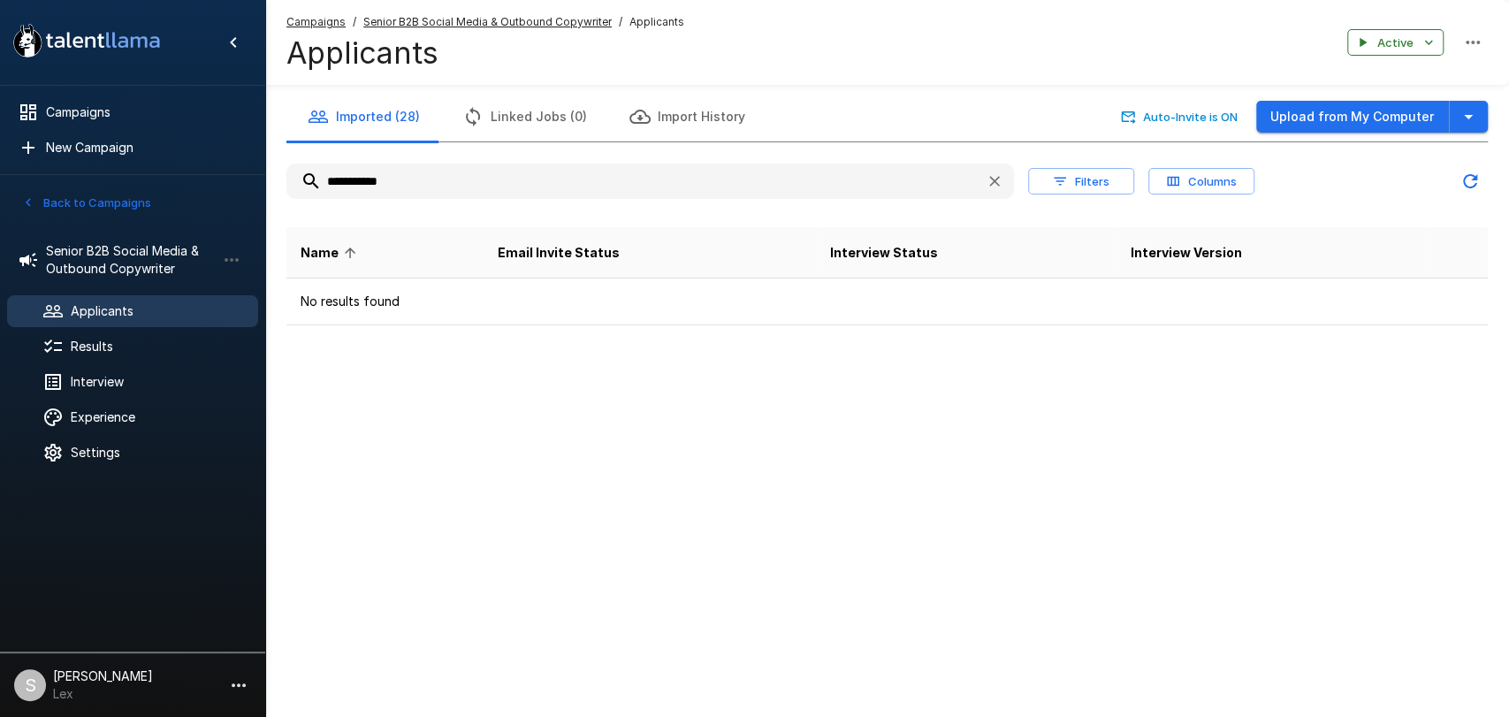
click at [426, 186] on input "**********" at bounding box center [628, 181] width 685 height 32
type input "*"
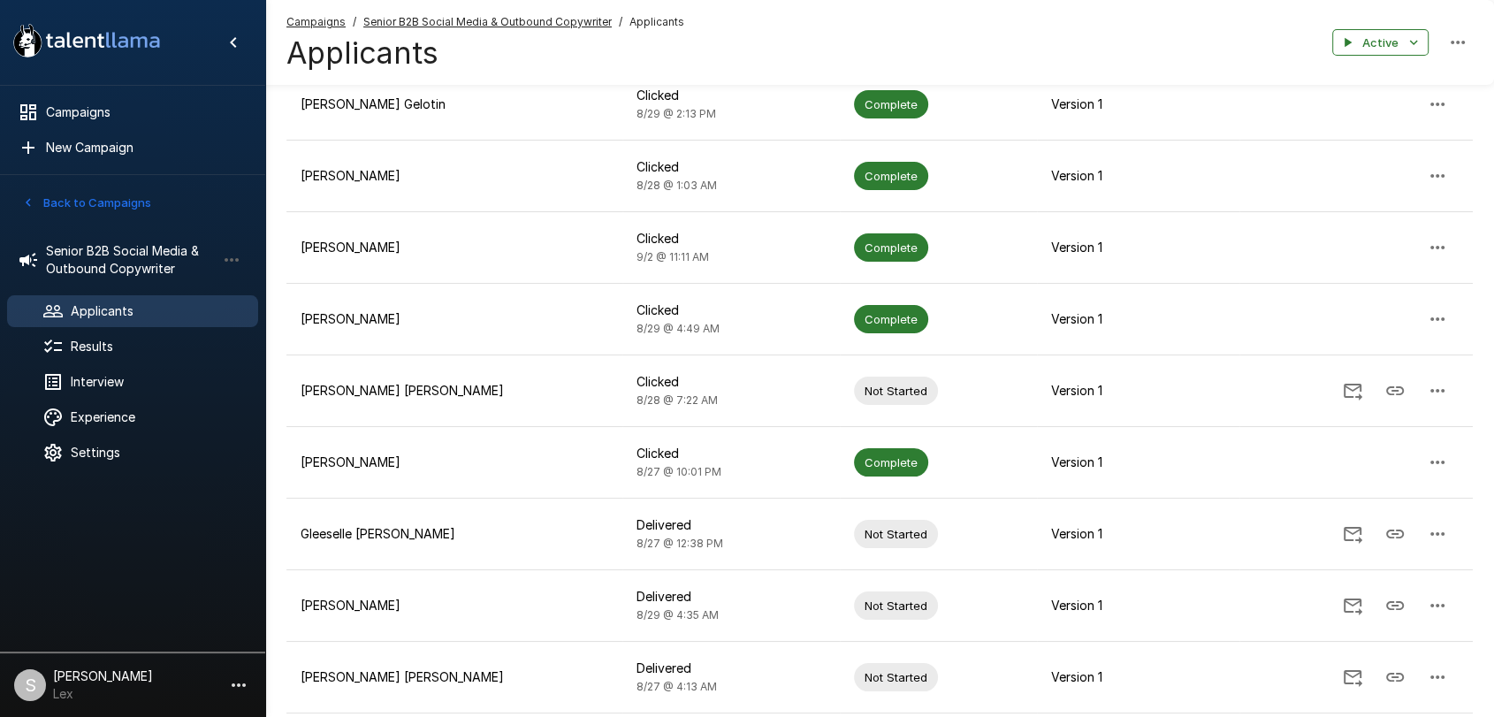
scroll to position [407, 0]
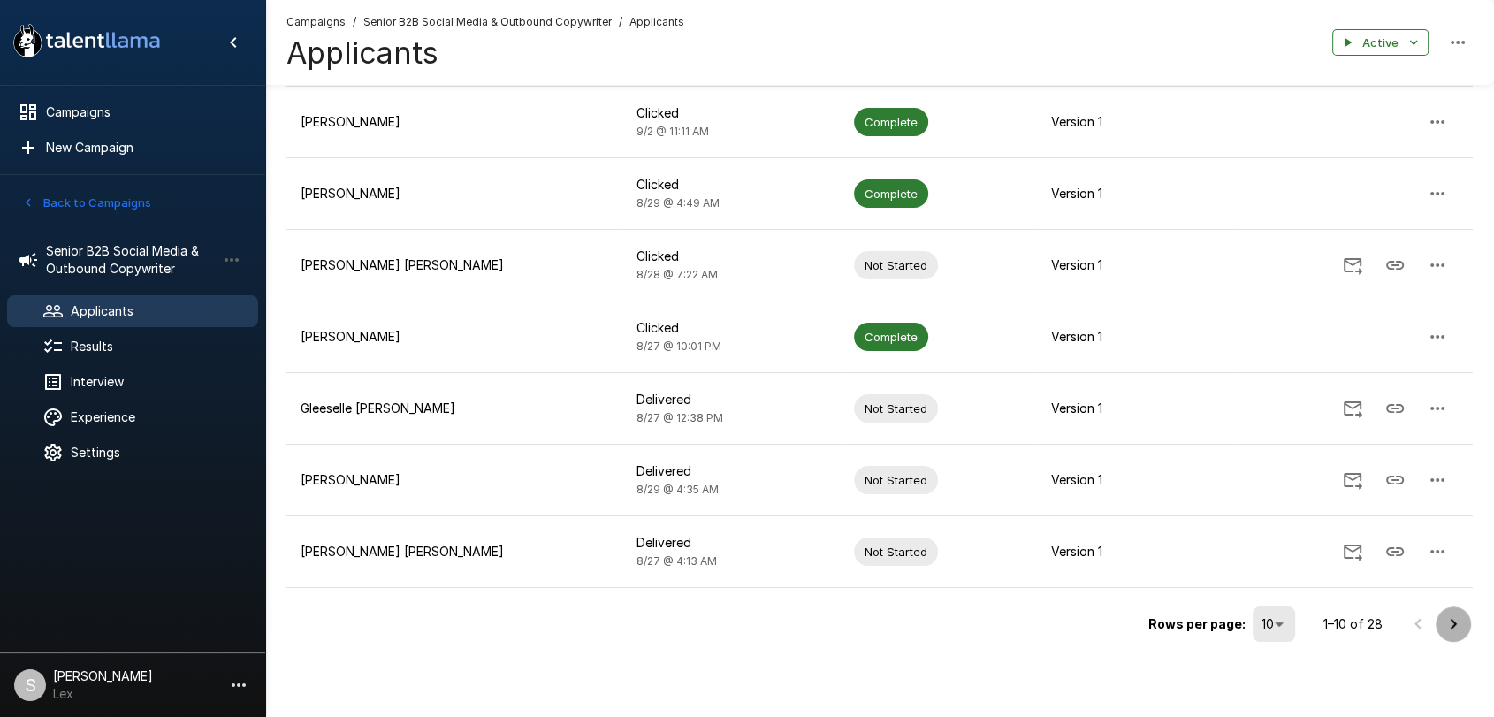
click at [1453, 624] on icon "Go to next page" at bounding box center [1454, 624] width 6 height 11
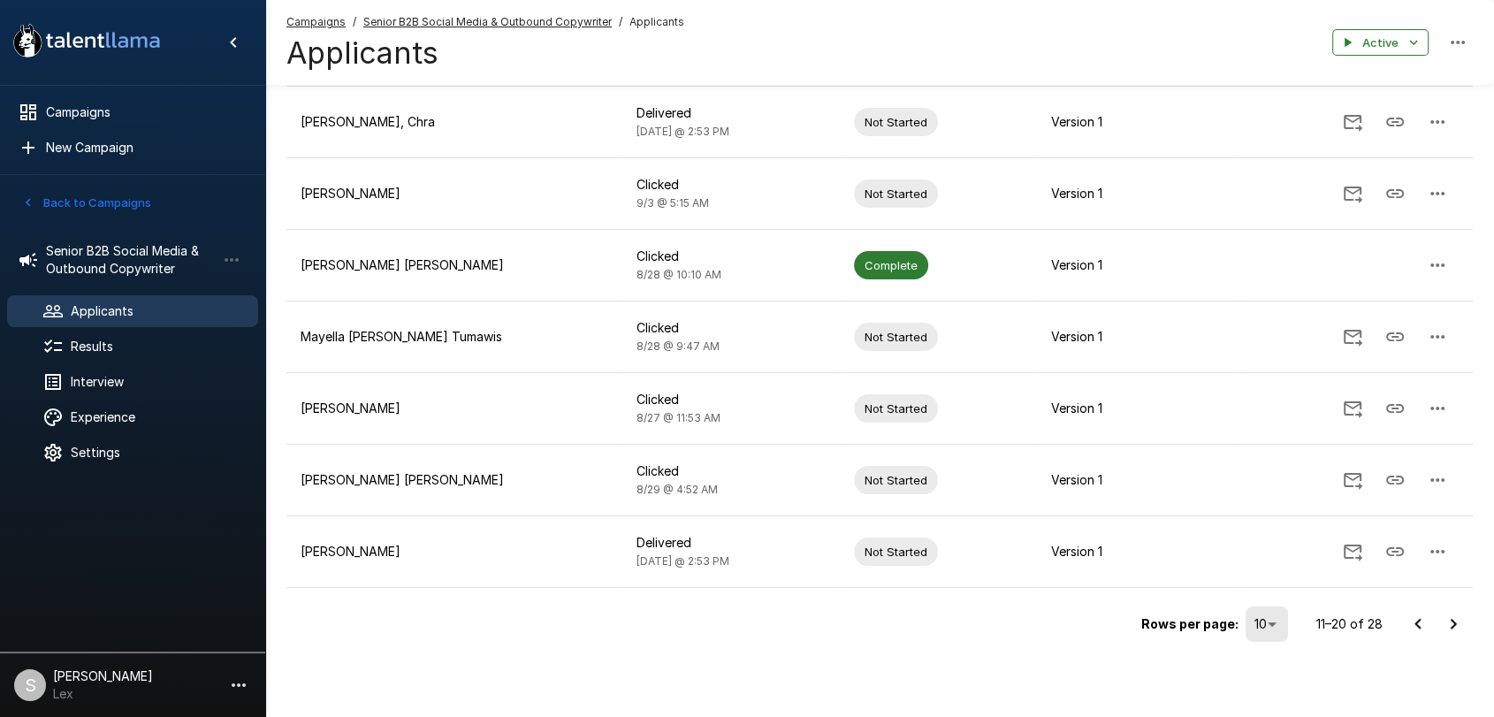
click at [1449, 621] on icon "Go to next page" at bounding box center [1453, 624] width 21 height 21
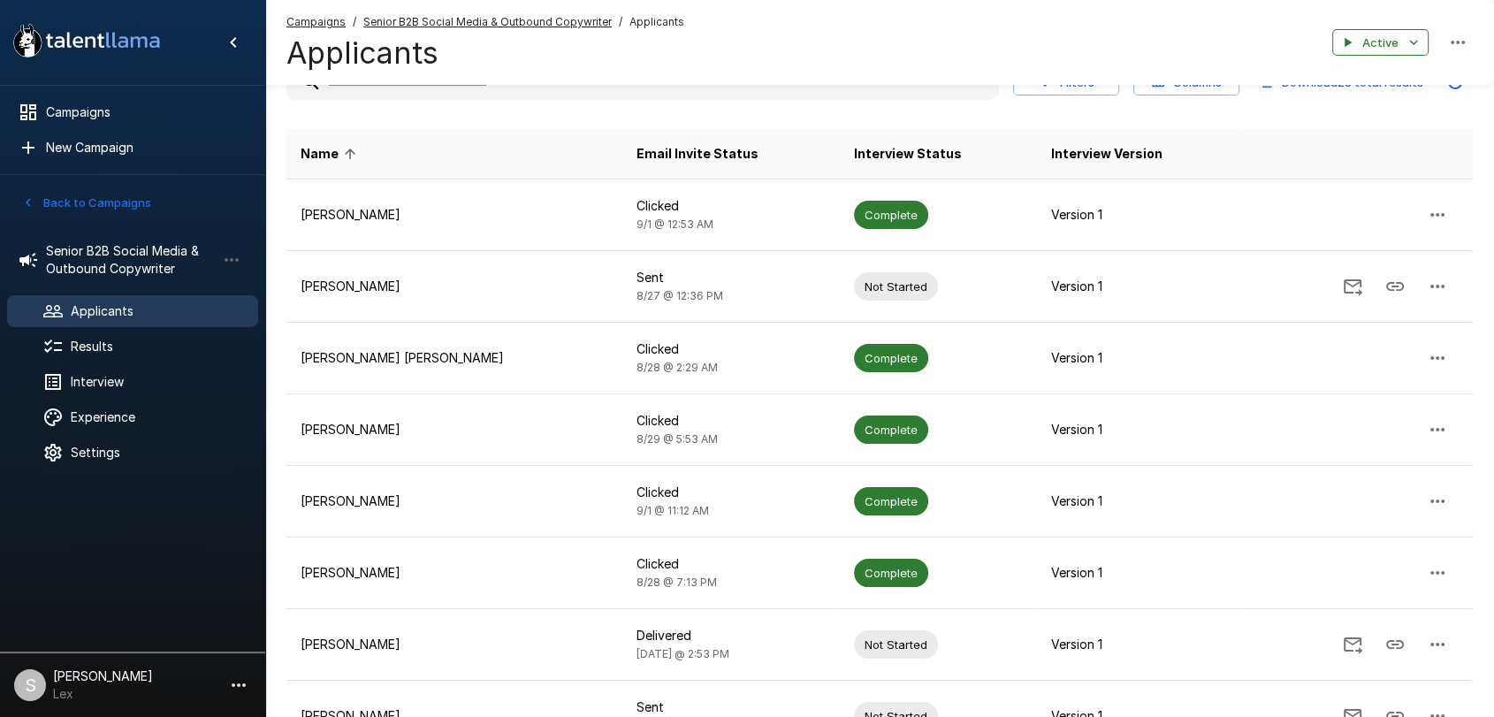
scroll to position [0, 0]
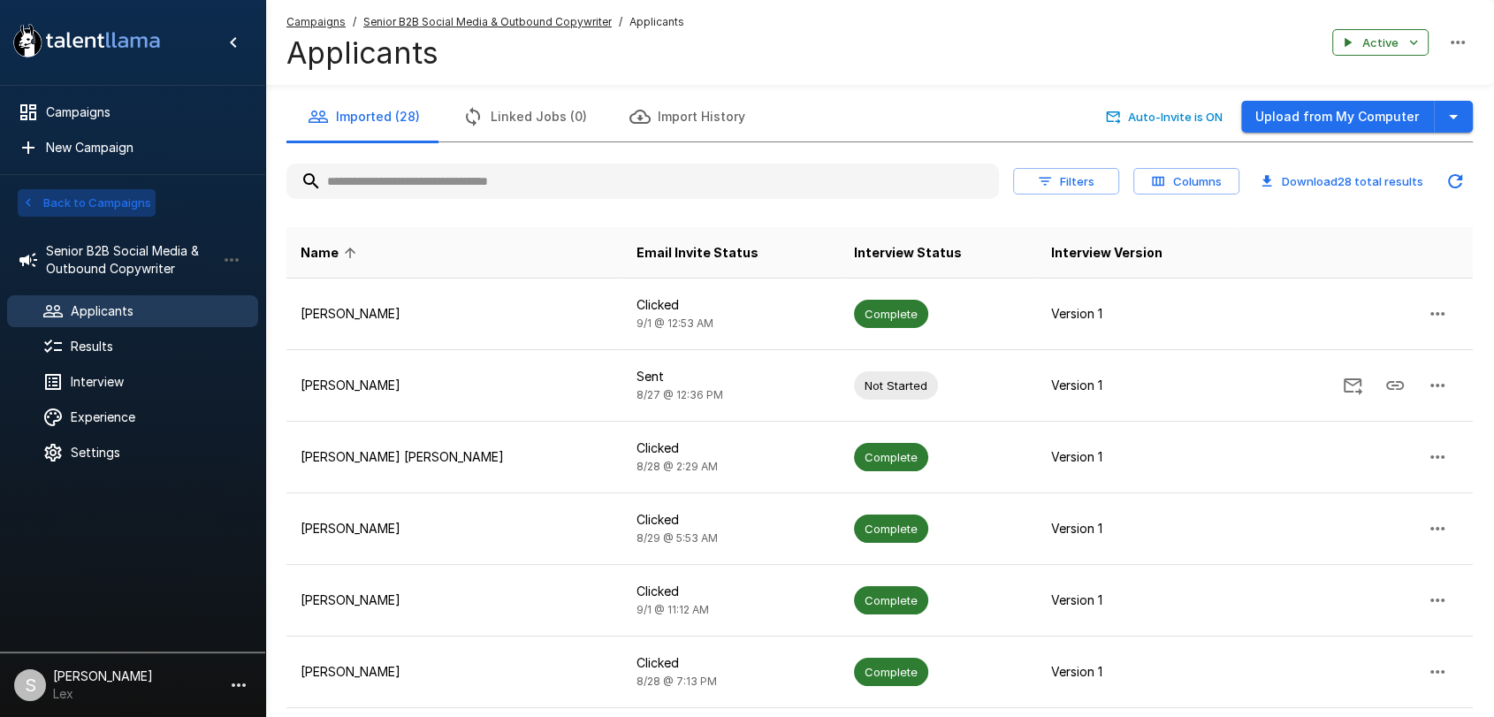
click at [90, 189] on button "Back to Campaigns" at bounding box center [87, 202] width 138 height 27
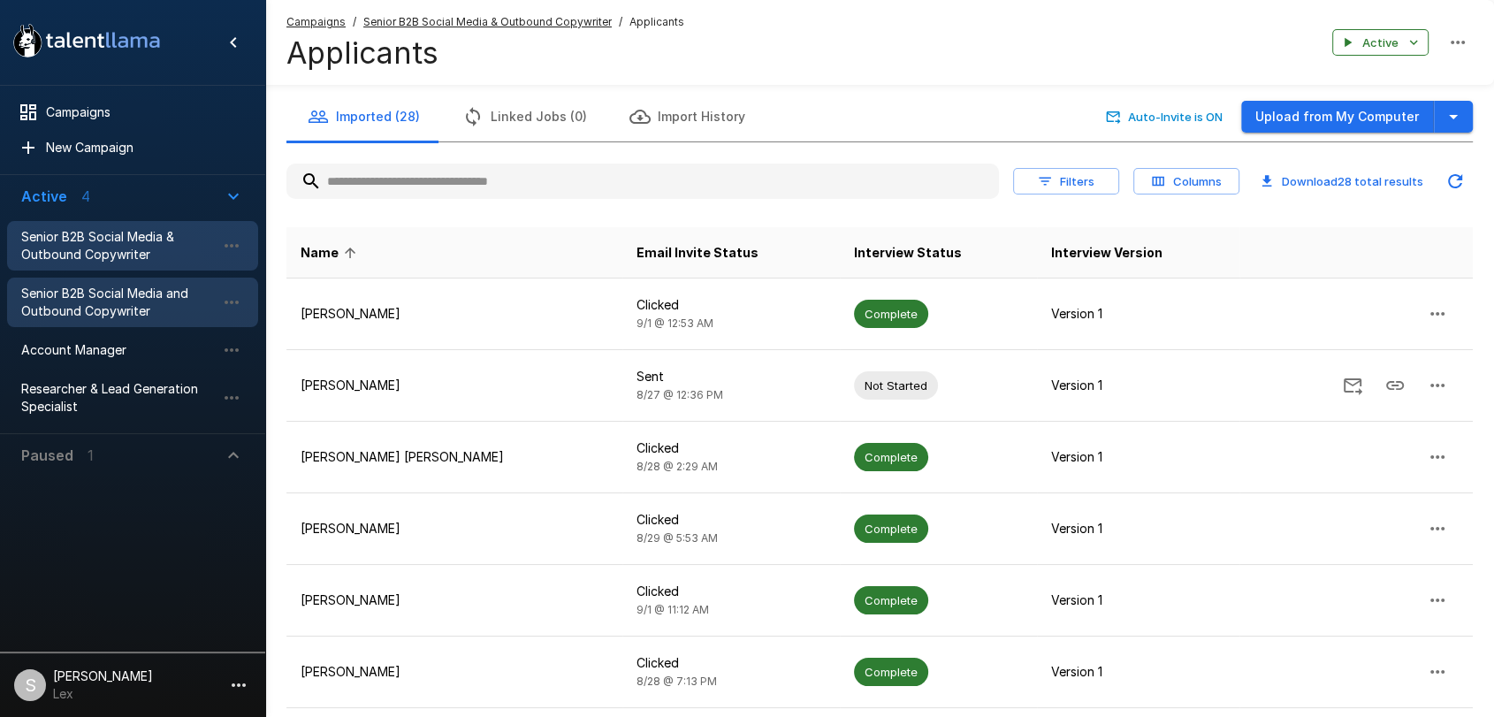
click at [91, 291] on span "Senior B2B Social Media and Outbound Copywriter" at bounding box center [118, 302] width 194 height 35
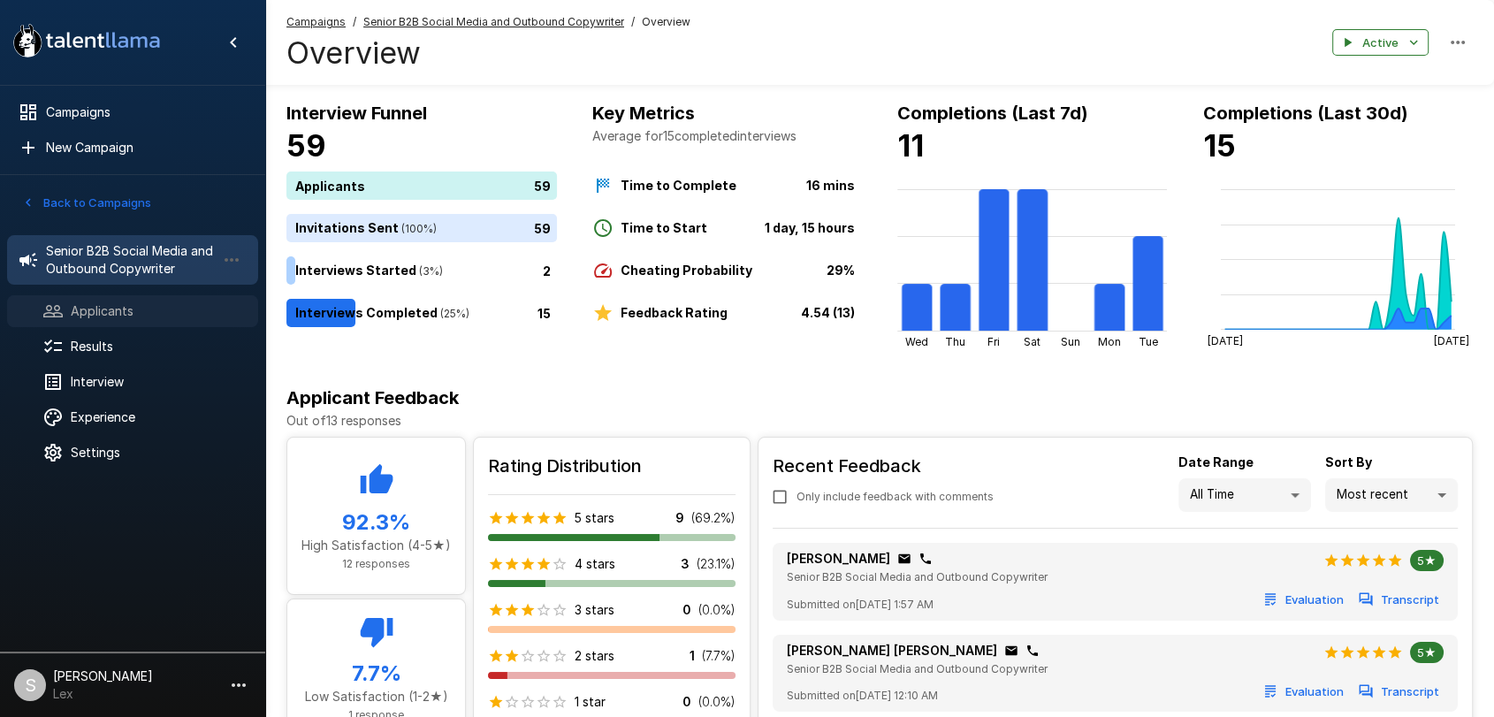
click at [106, 315] on span "Applicants" at bounding box center [157, 311] width 173 height 18
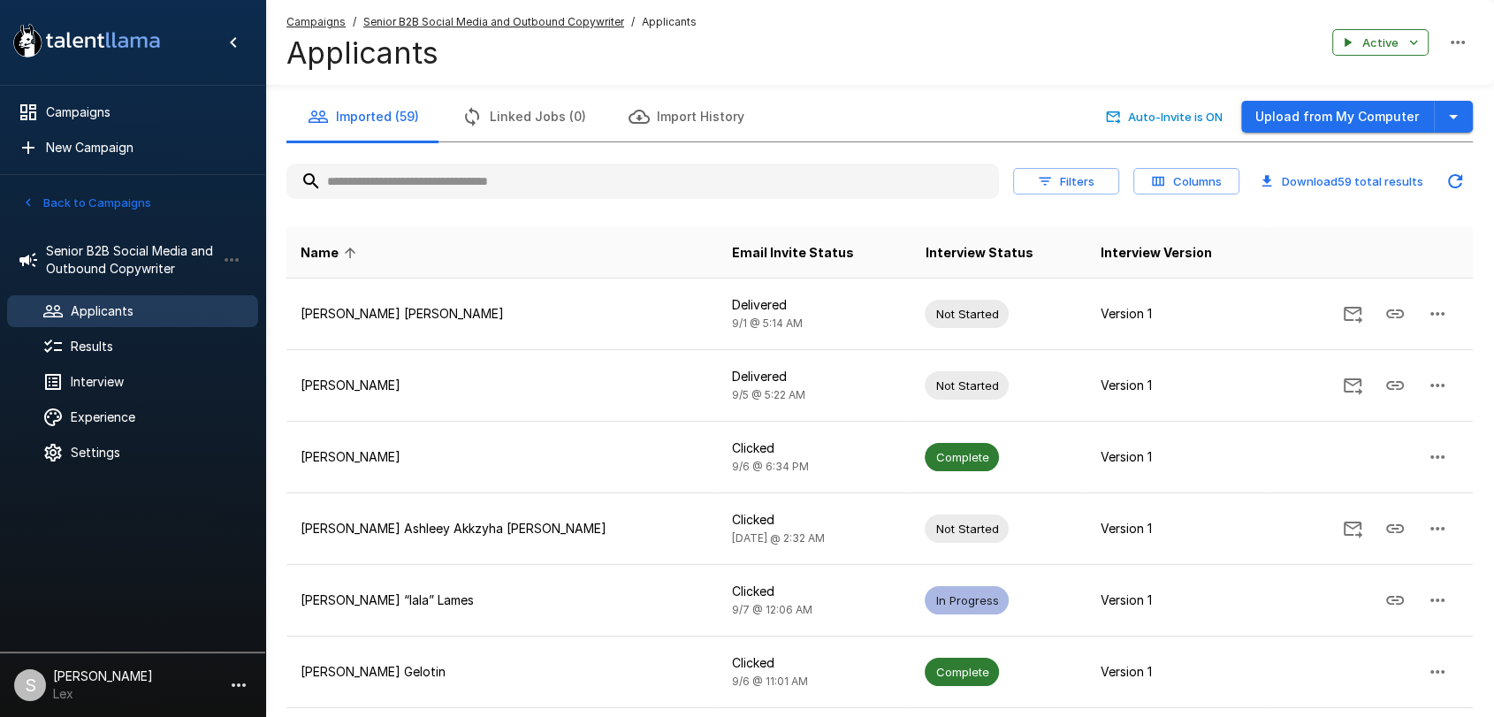
click at [368, 186] on input "text" at bounding box center [642, 181] width 713 height 32
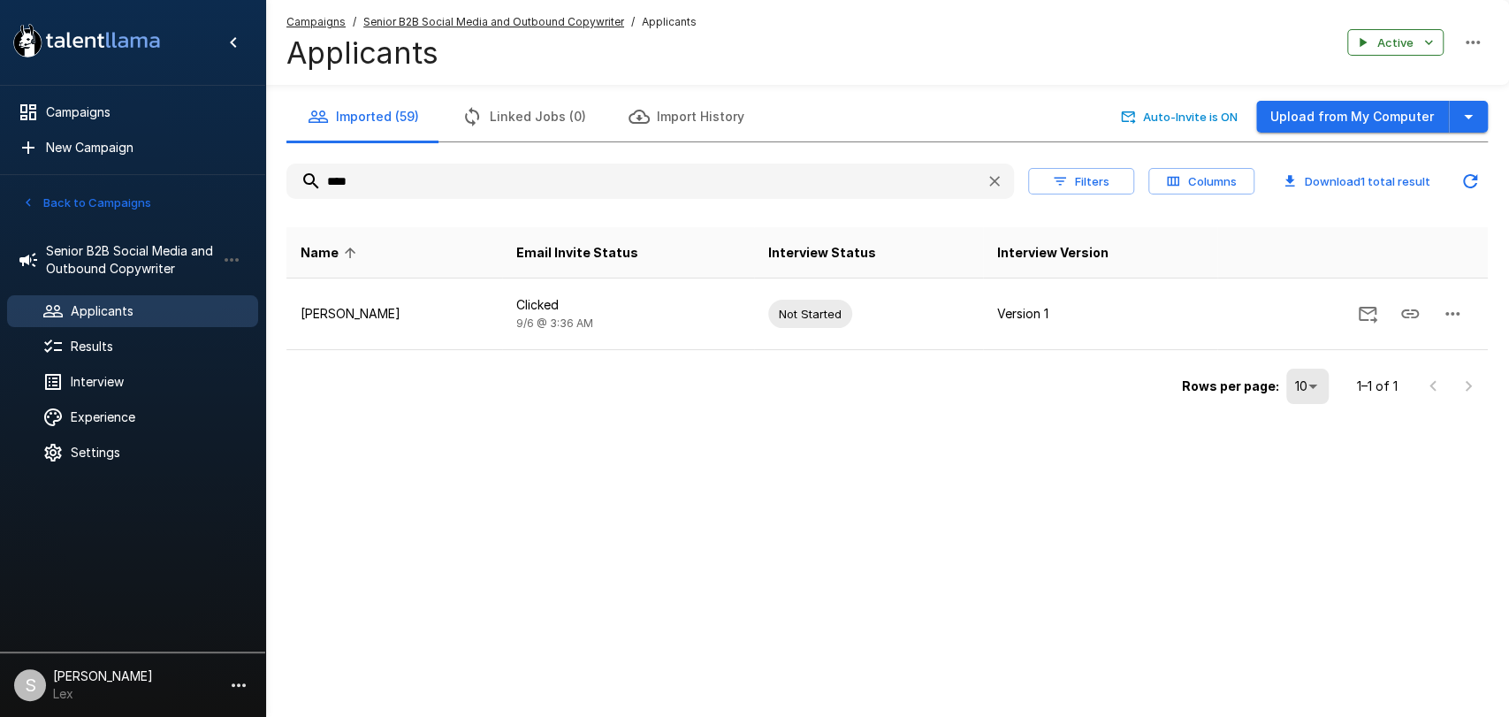
type input "****"
click at [1315, 115] on button "Upload from My Computer" at bounding box center [1352, 117] width 193 height 33
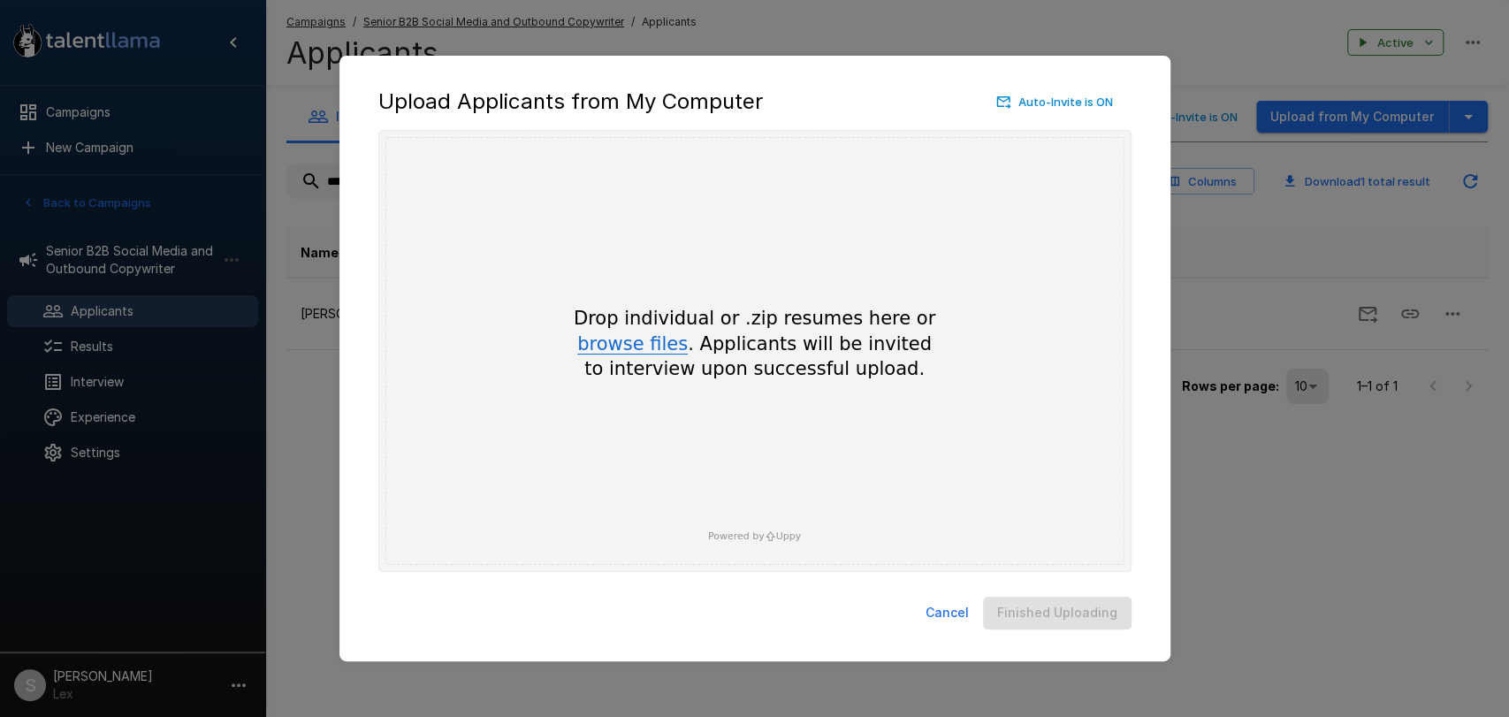
click at [610, 346] on button "browse files" at bounding box center [632, 344] width 111 height 19
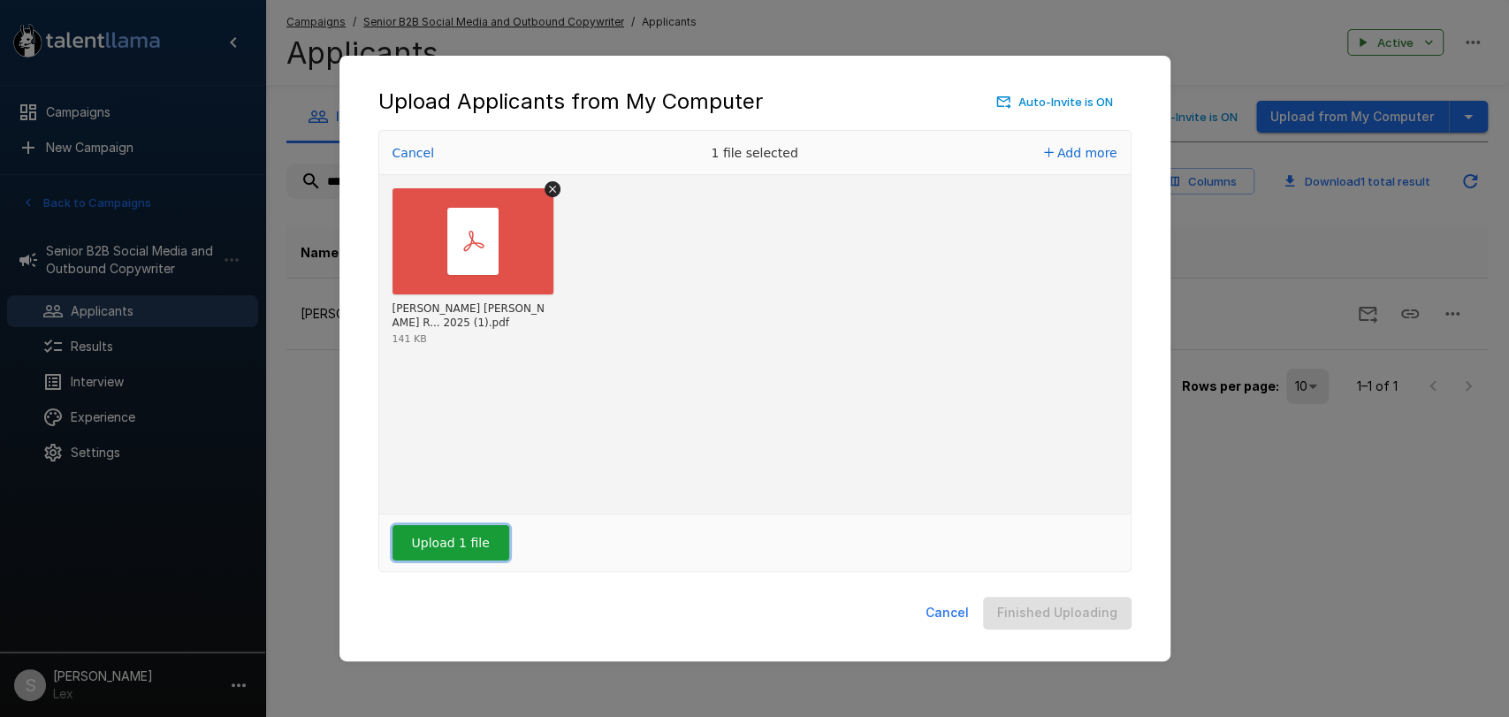
click at [427, 538] on button "Upload 1 file" at bounding box center [451, 542] width 117 height 35
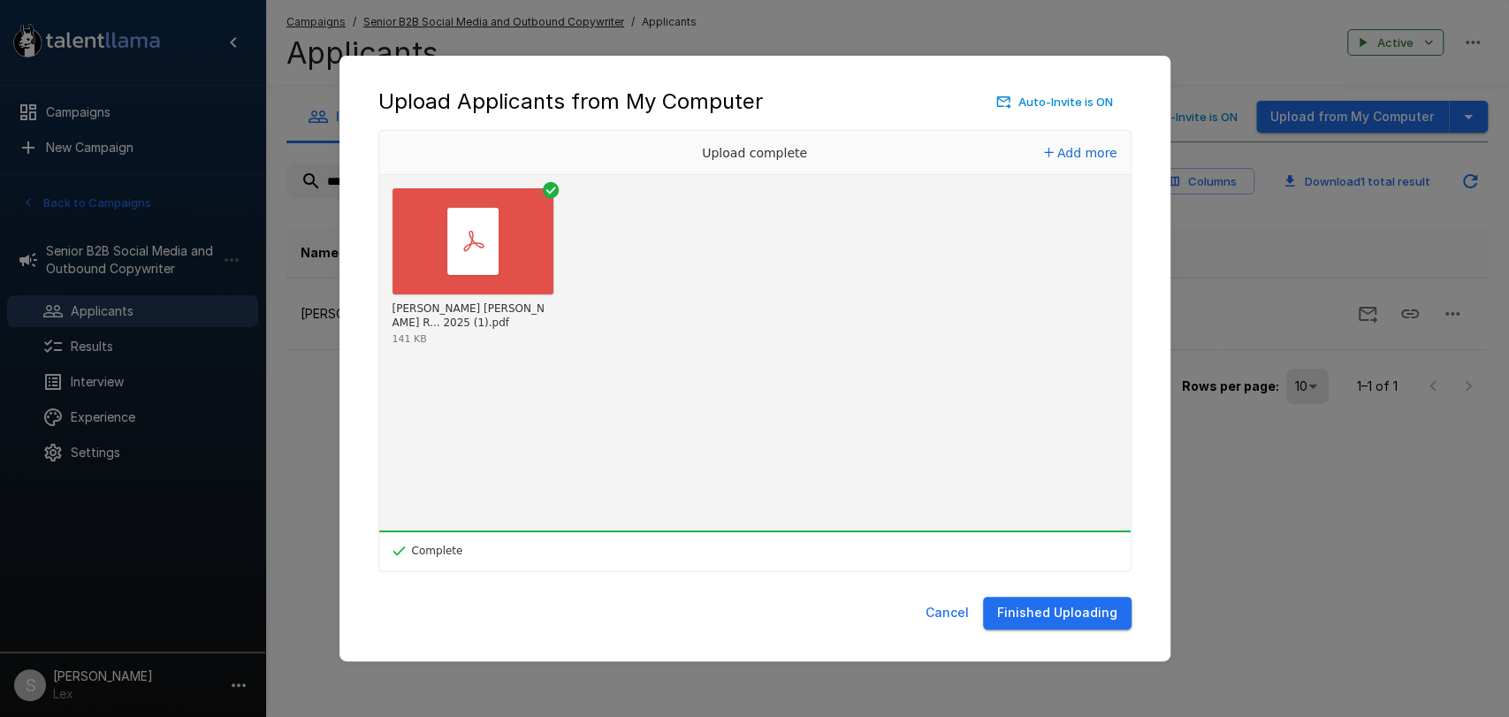
click at [1077, 610] on button "Finished Uploading" at bounding box center [1057, 613] width 149 height 33
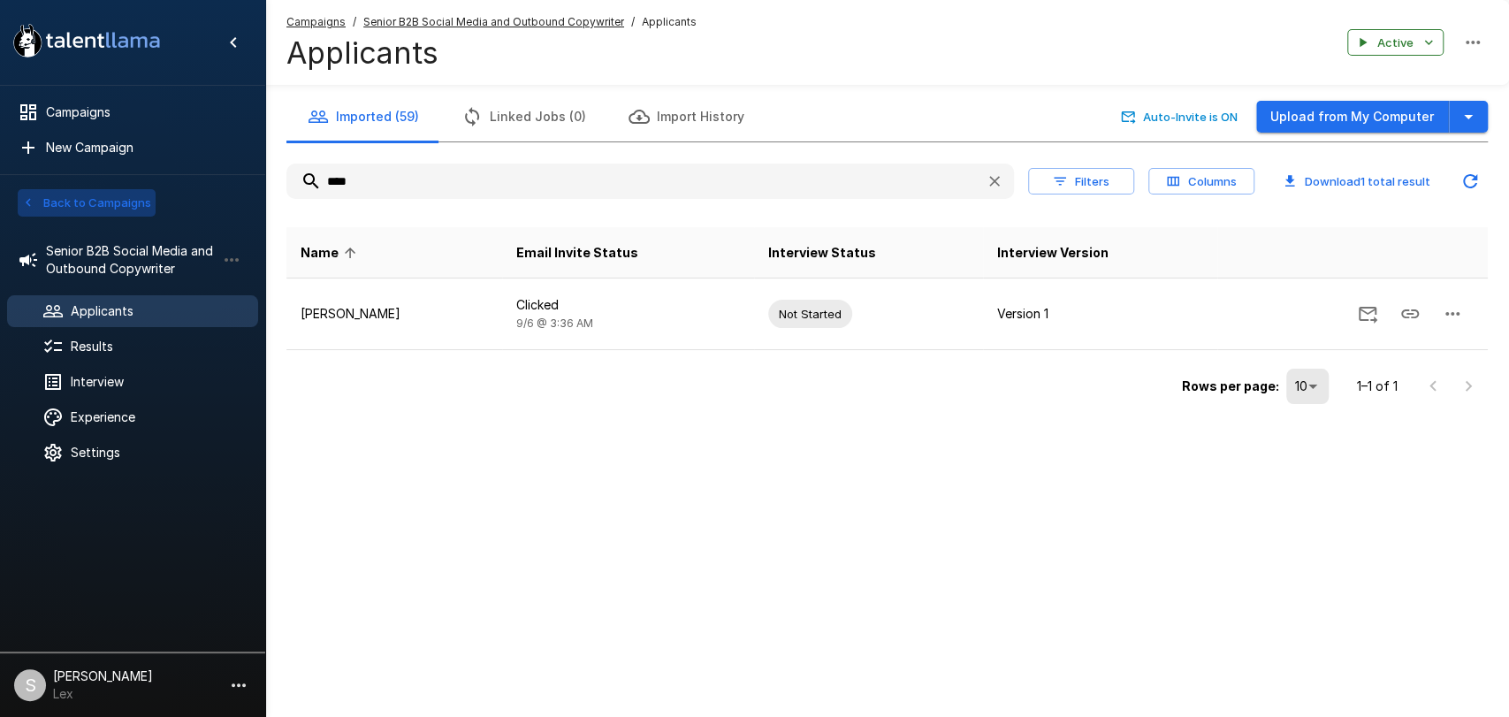
click at [82, 202] on button "Back to Campaigns" at bounding box center [87, 202] width 138 height 27
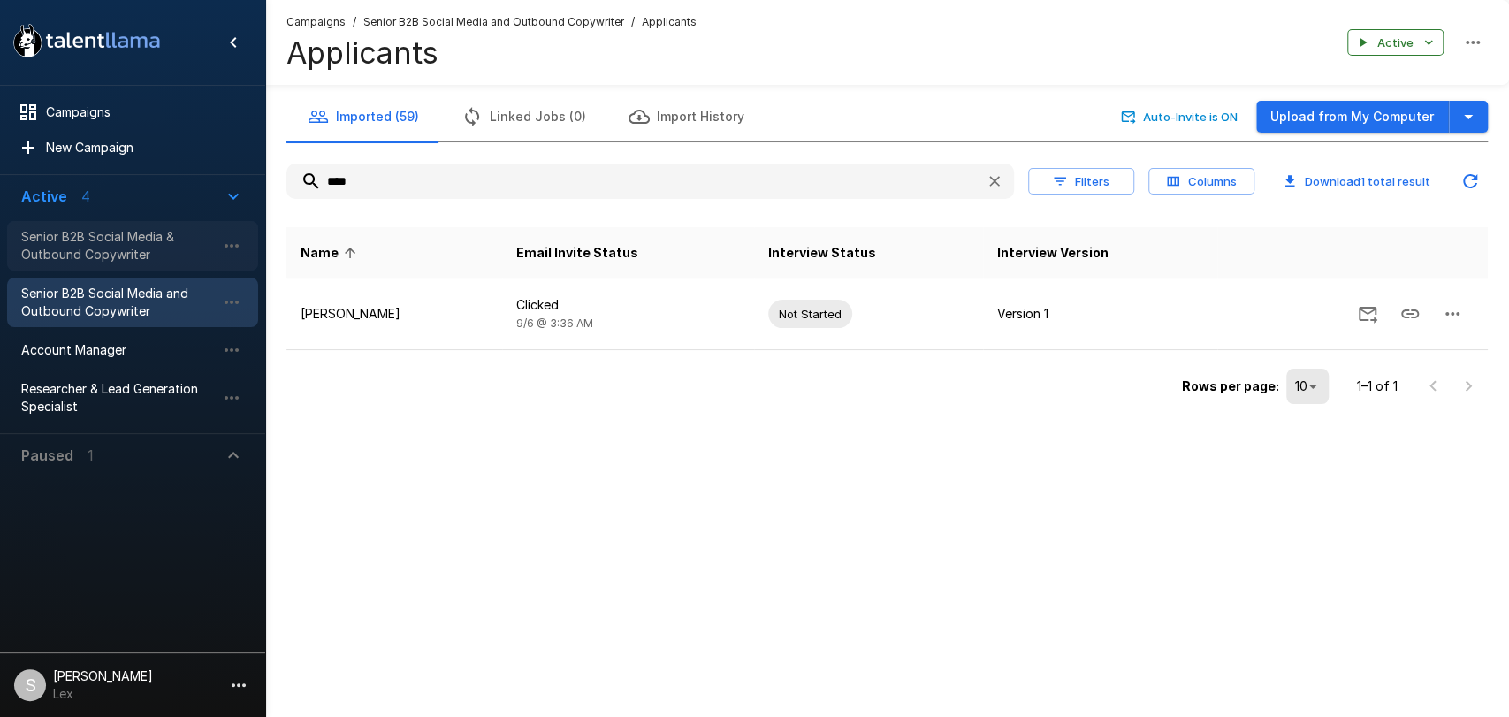
click at [93, 248] on span "Senior B2B Social Media & Outbound Copywriter" at bounding box center [118, 245] width 194 height 35
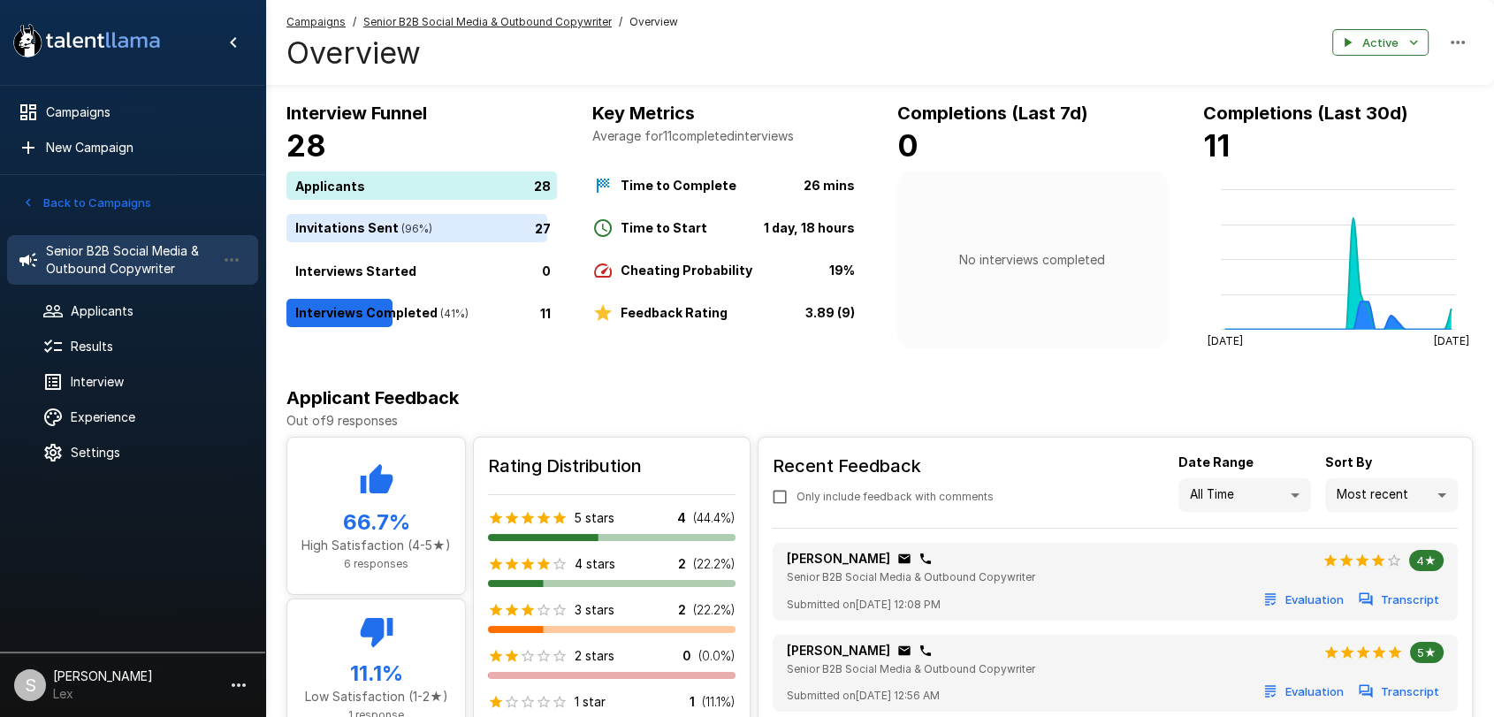
click at [25, 204] on icon "button" at bounding box center [28, 202] width 16 height 16
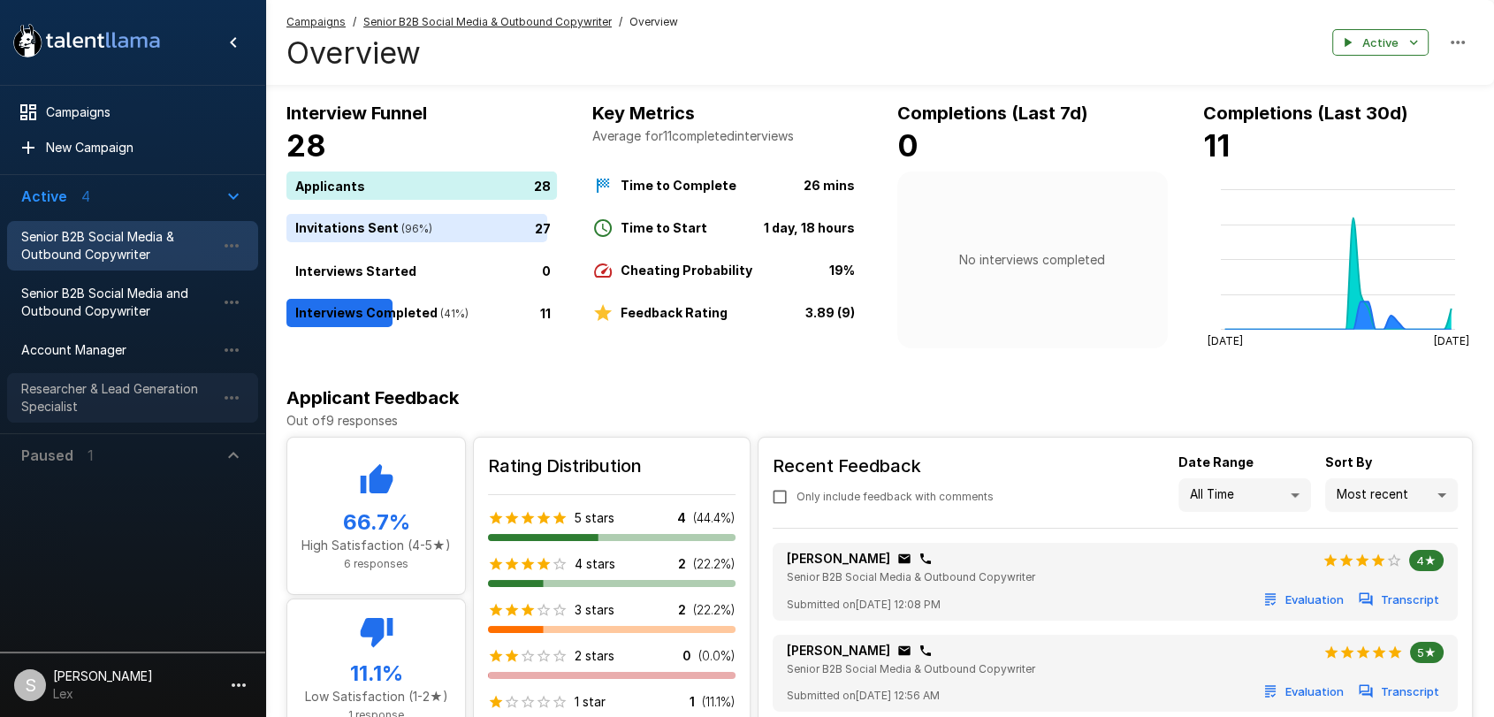
click at [59, 382] on span "Researcher & Lead Generation Specialist" at bounding box center [118, 397] width 194 height 35
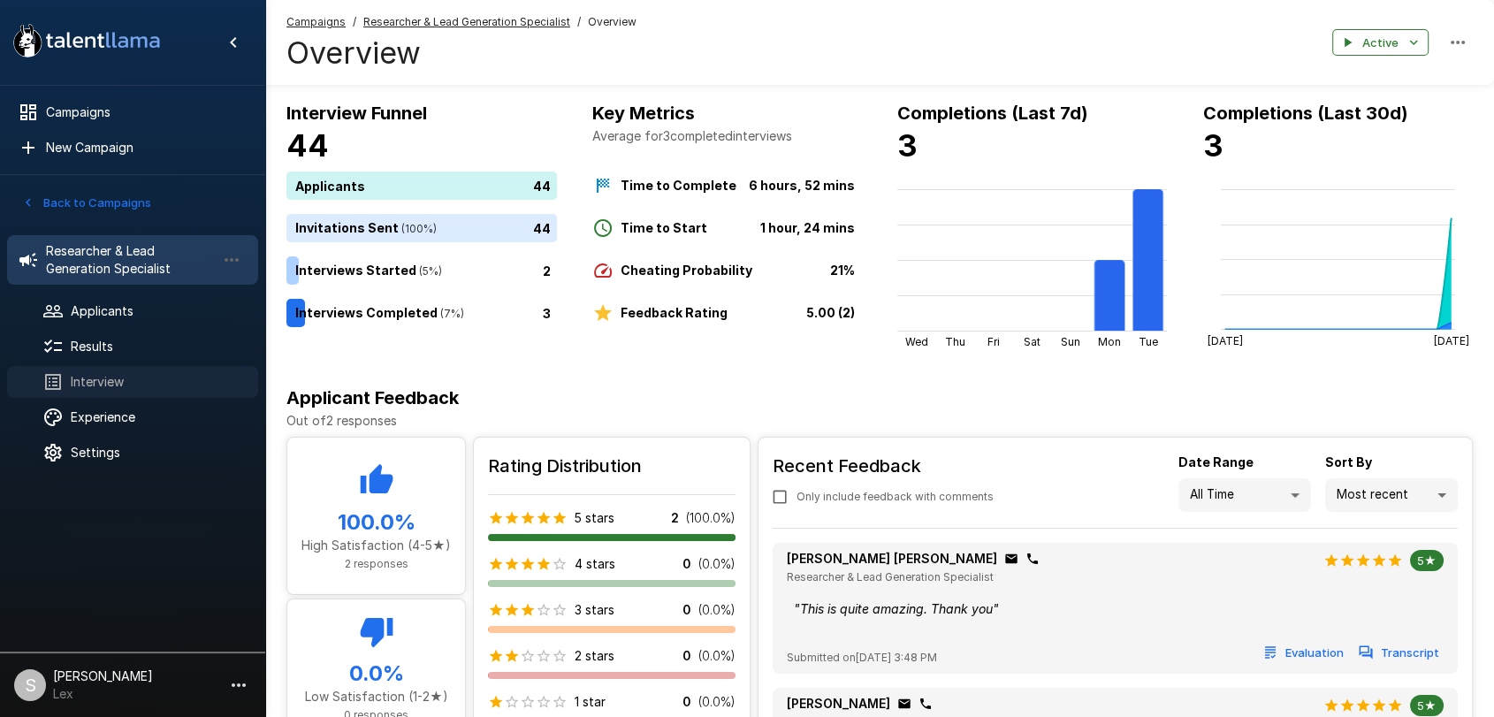
click at [126, 390] on span "Interview" at bounding box center [157, 382] width 173 height 18
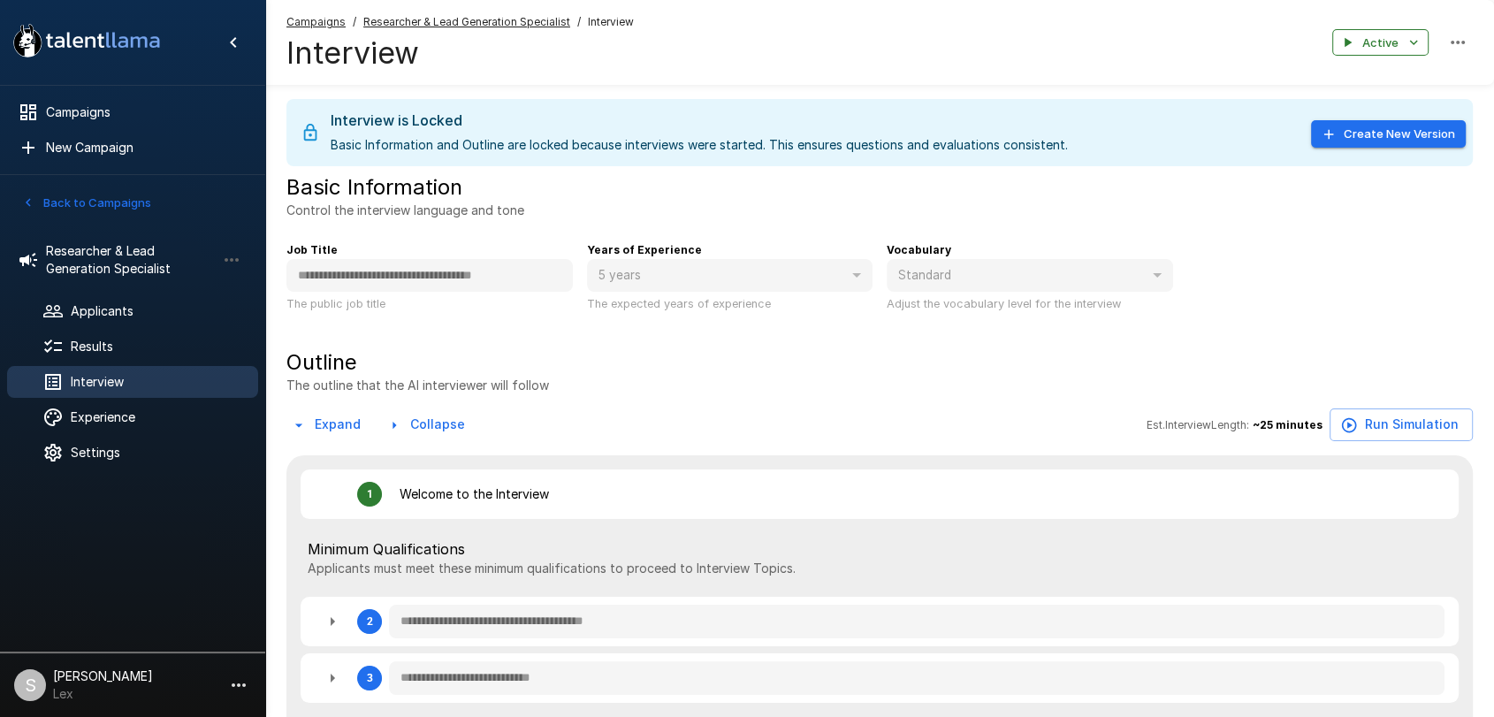
type textarea "*"
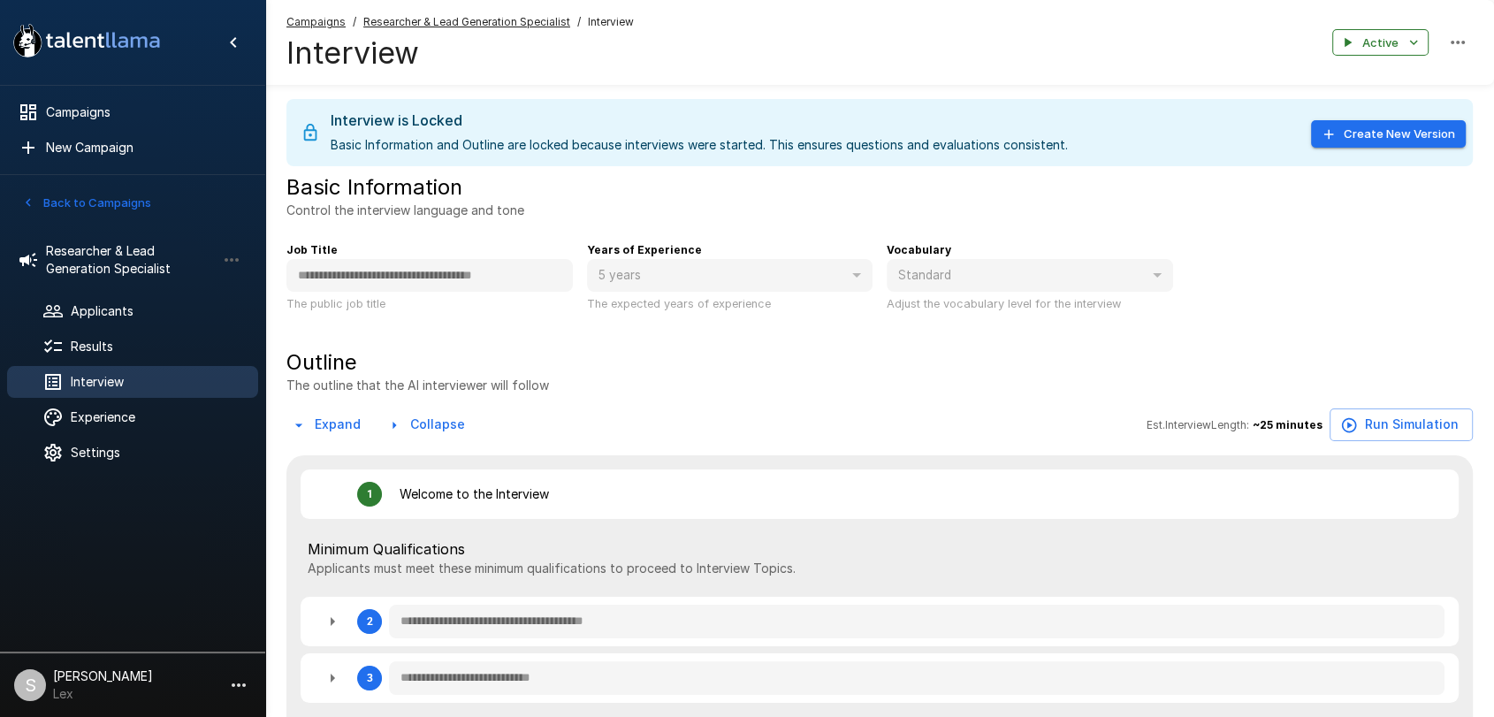
type textarea "*"
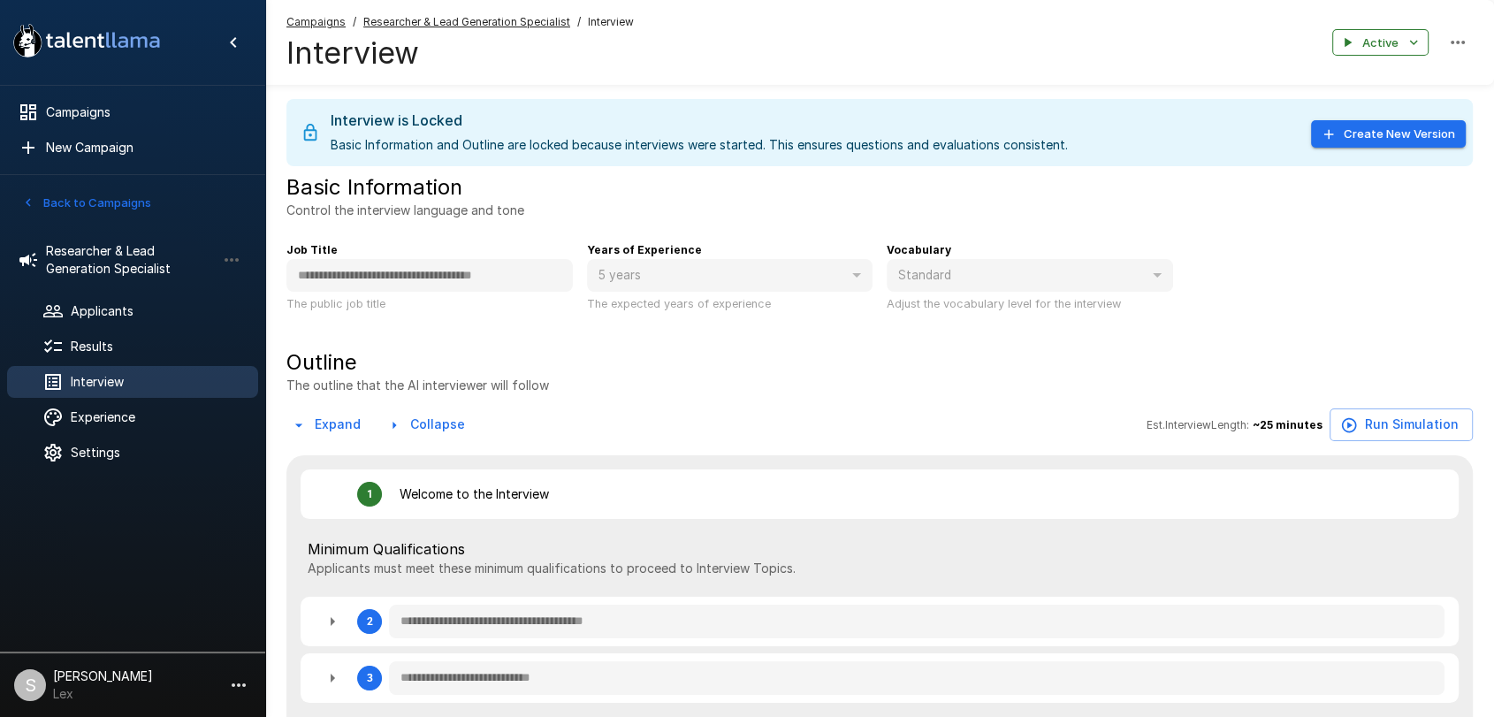
type textarea "*"
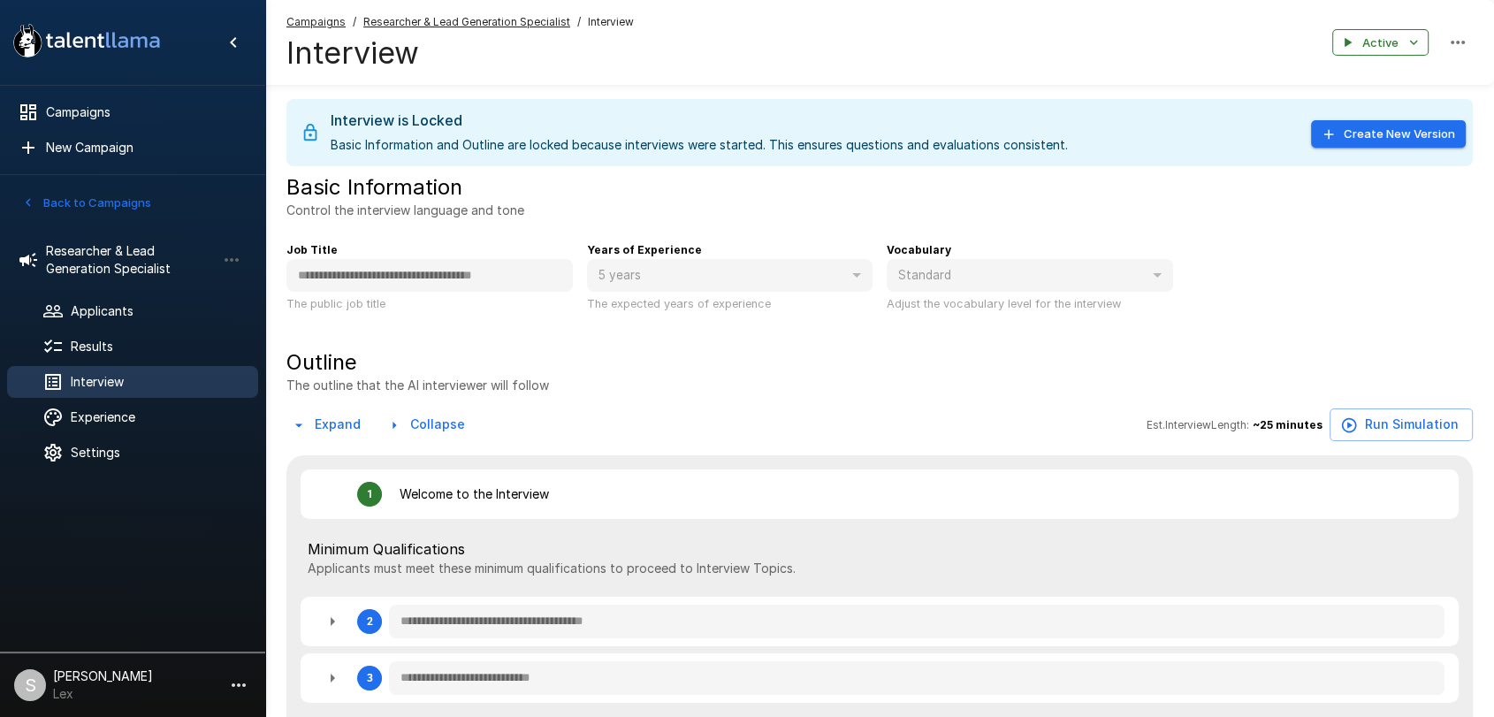
type textarea "*"
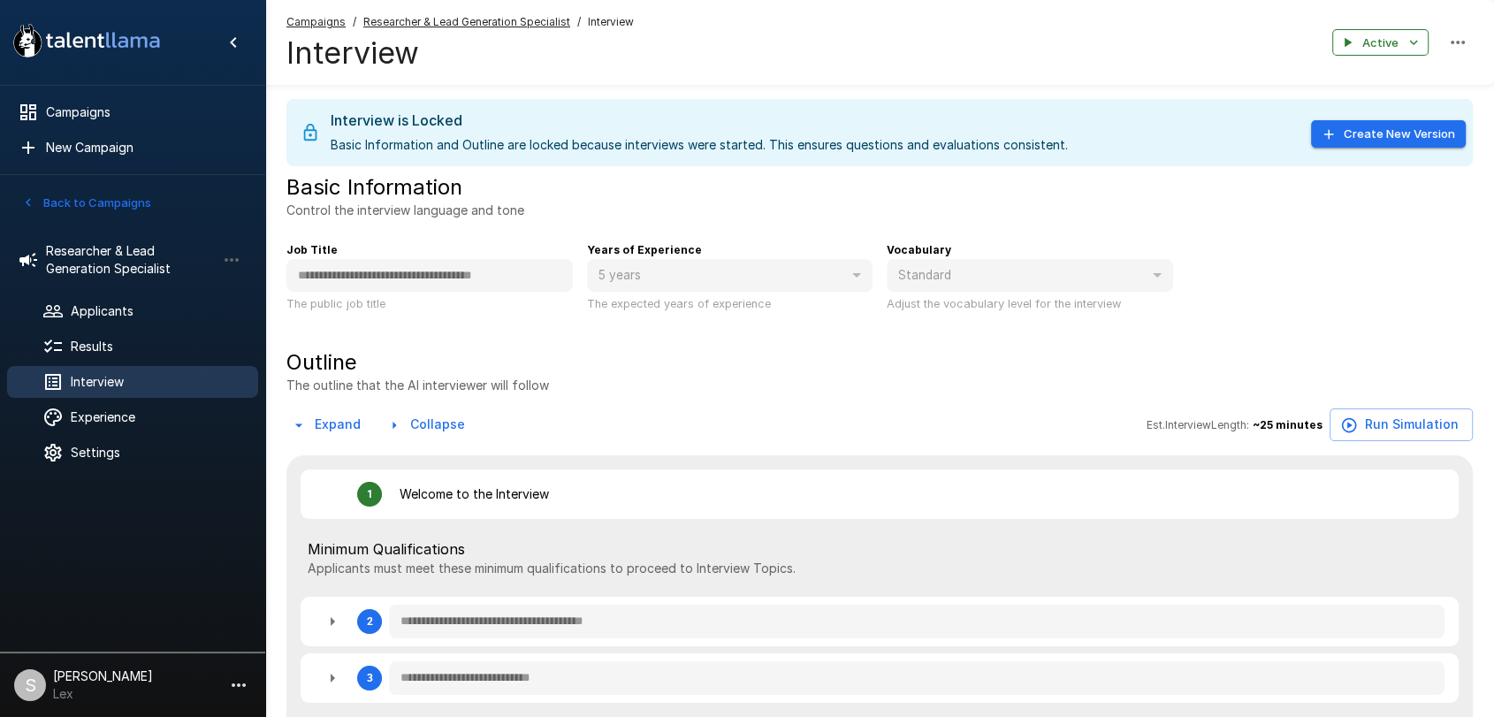
type textarea "*"
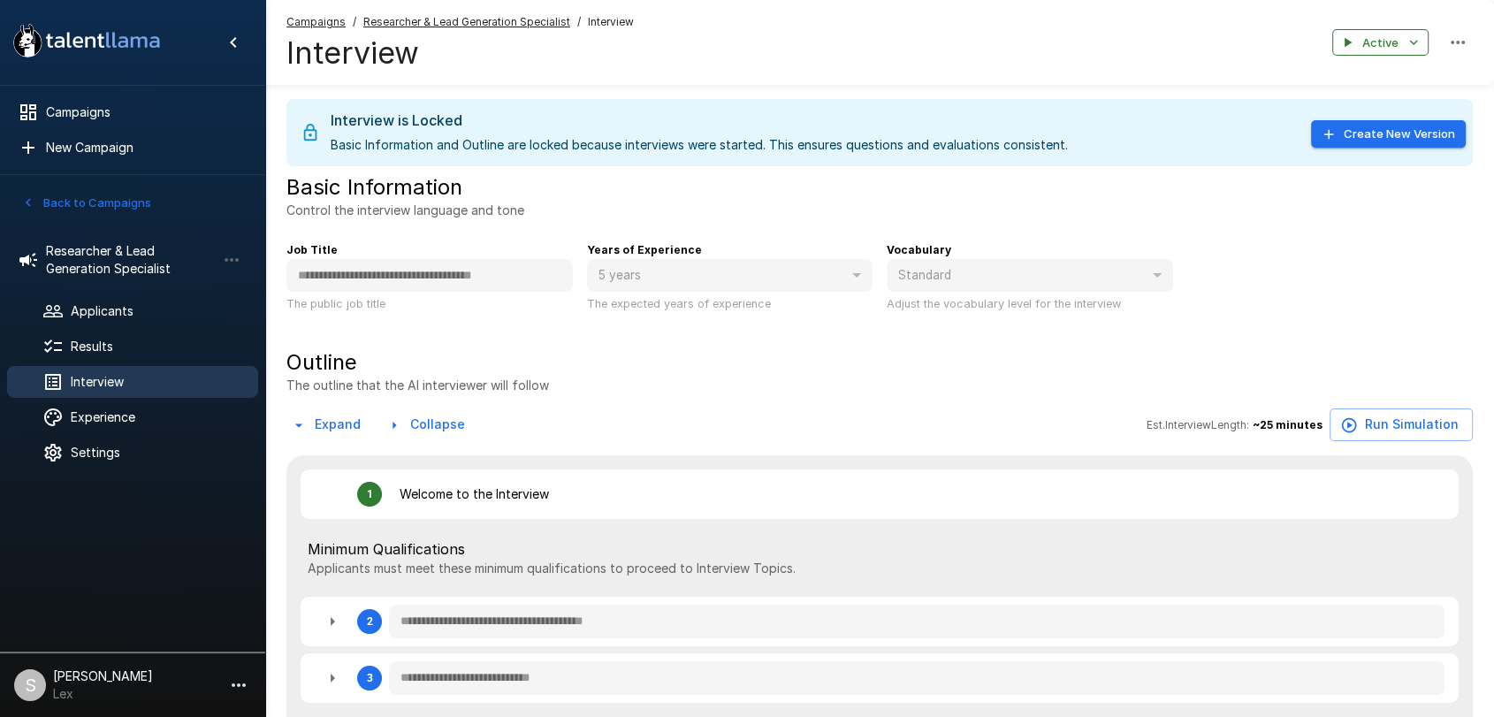
type textarea "*"
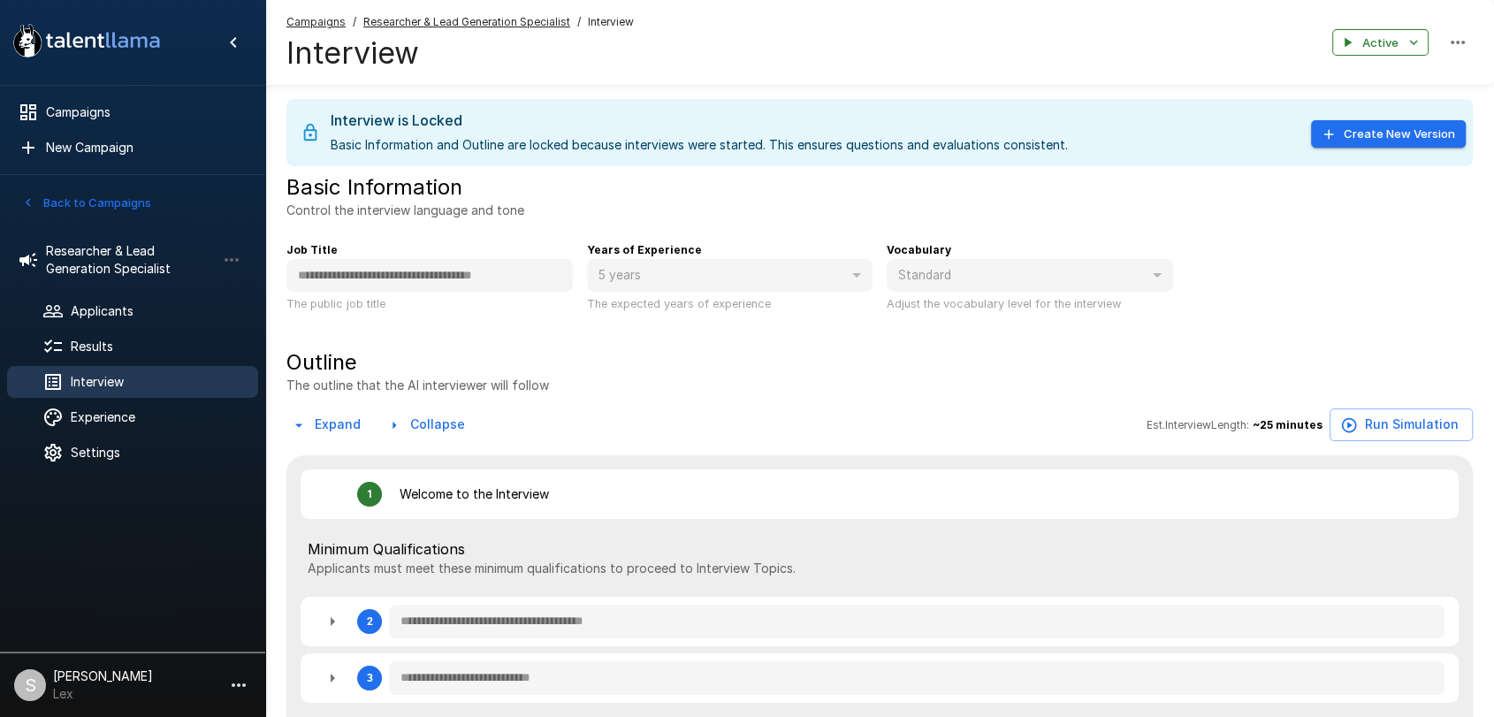
type textarea "*"
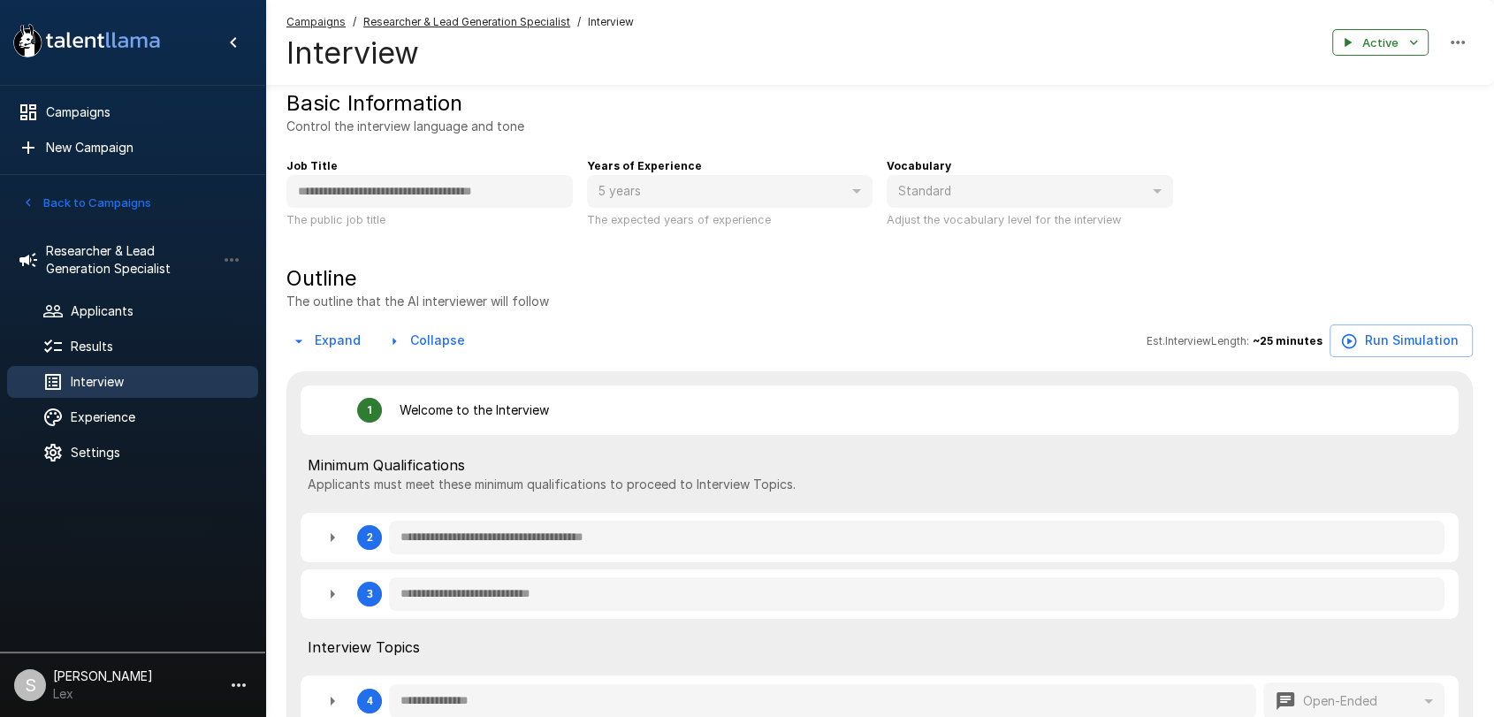
scroll to position [82, 0]
click at [103, 318] on span "Applicants" at bounding box center [157, 311] width 173 height 18
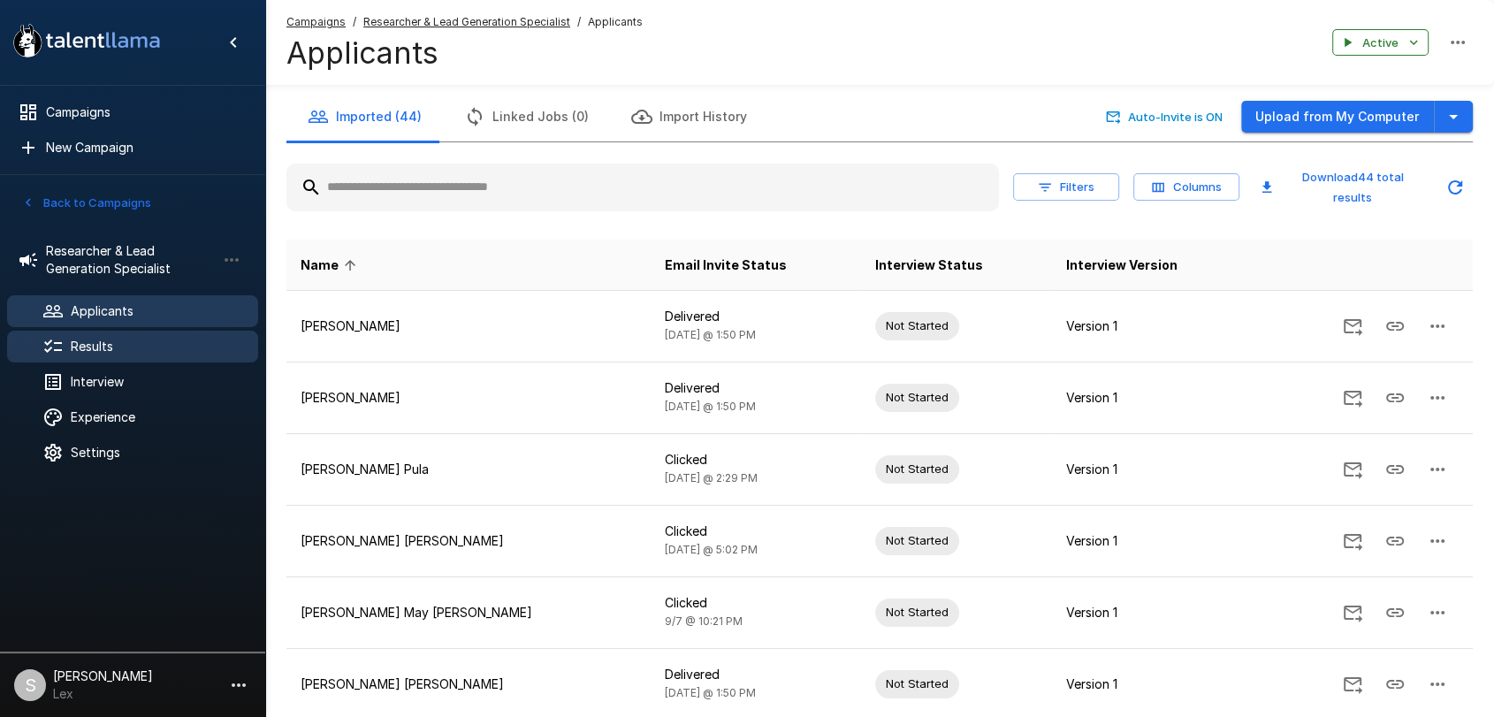
click at [102, 354] on span "Results" at bounding box center [157, 347] width 173 height 18
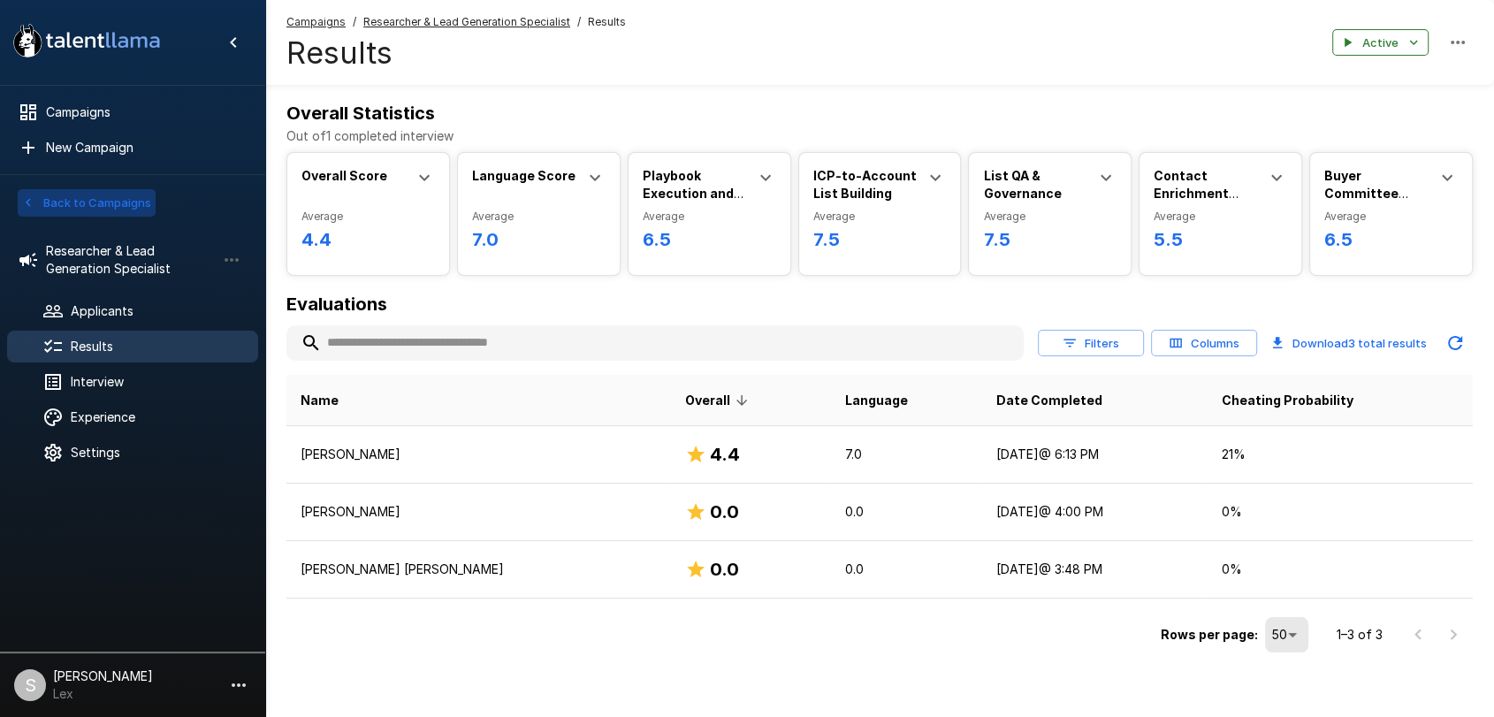
click at [57, 201] on button "Back to Campaigns" at bounding box center [87, 202] width 138 height 27
